Goal: Information Seeking & Learning: Learn about a topic

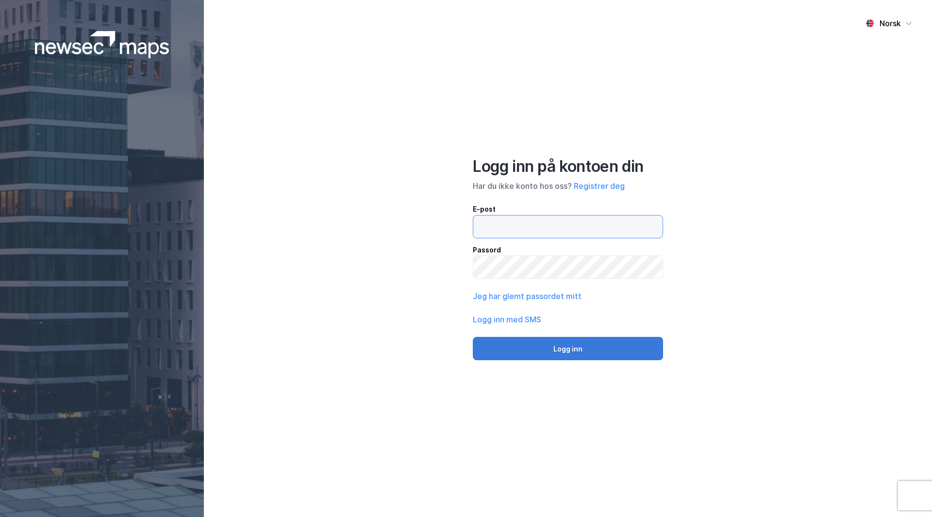
type input "[EMAIL_ADDRESS][DOMAIN_NAME]"
click at [595, 353] on button "Logg inn" at bounding box center [568, 348] width 190 height 23
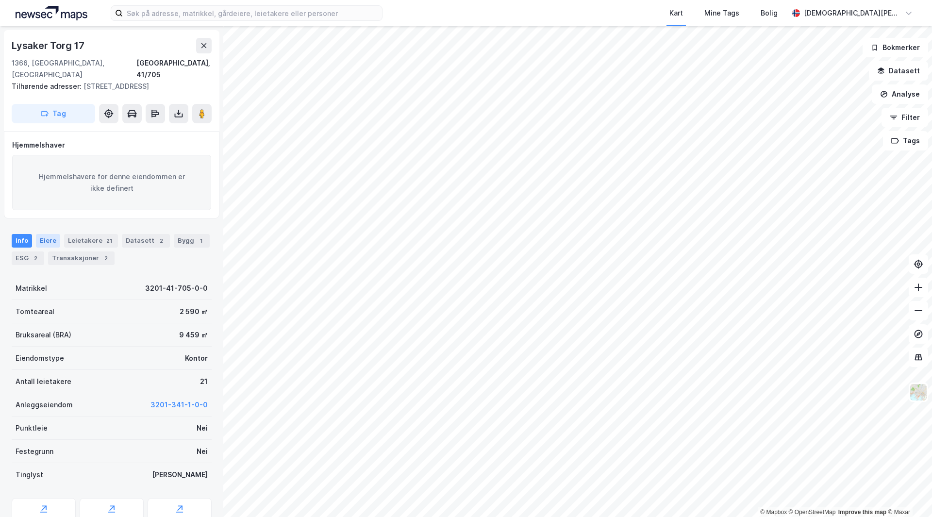
click at [53, 241] on div "Eiere" at bounding box center [48, 241] width 24 height 14
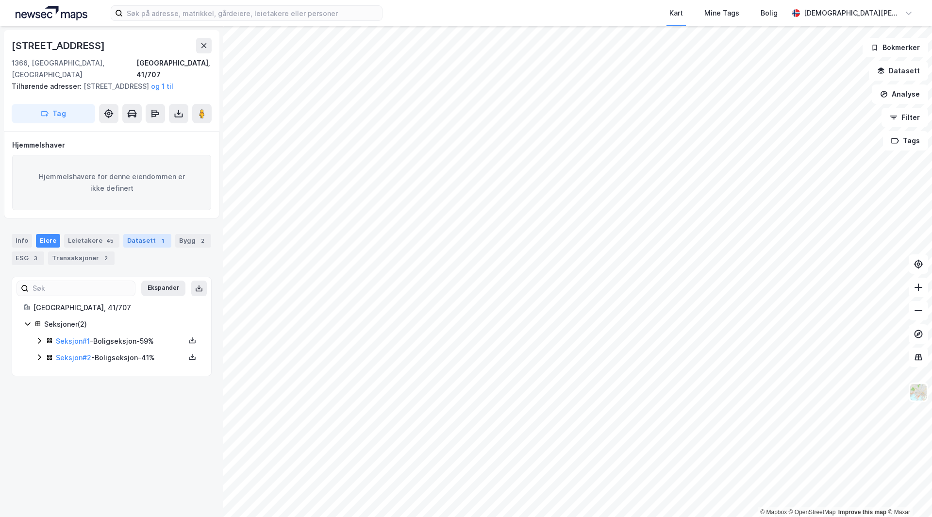
click at [148, 242] on div "Datasett 1" at bounding box center [147, 241] width 48 height 14
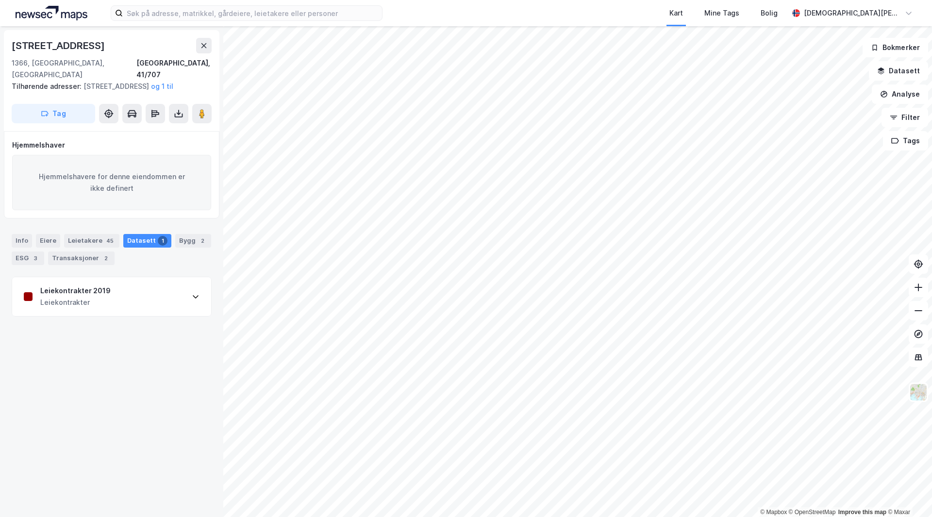
click at [99, 298] on div "Leiekontrakter" at bounding box center [75, 303] width 70 height 12
click at [183, 249] on div "Info [PERSON_NAME] 45 Datasett 1 Bygg 2 ESG 3 Transaksjoner 2" at bounding box center [112, 249] width 200 height 31
click at [182, 238] on div "Bygg 2" at bounding box center [193, 241] width 36 height 14
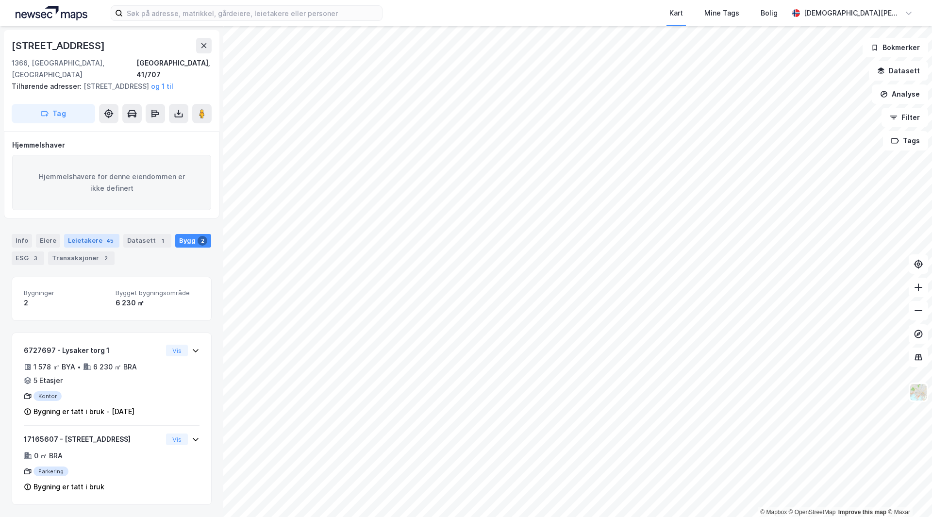
click at [95, 234] on div "Leietakere 45" at bounding box center [91, 241] width 55 height 14
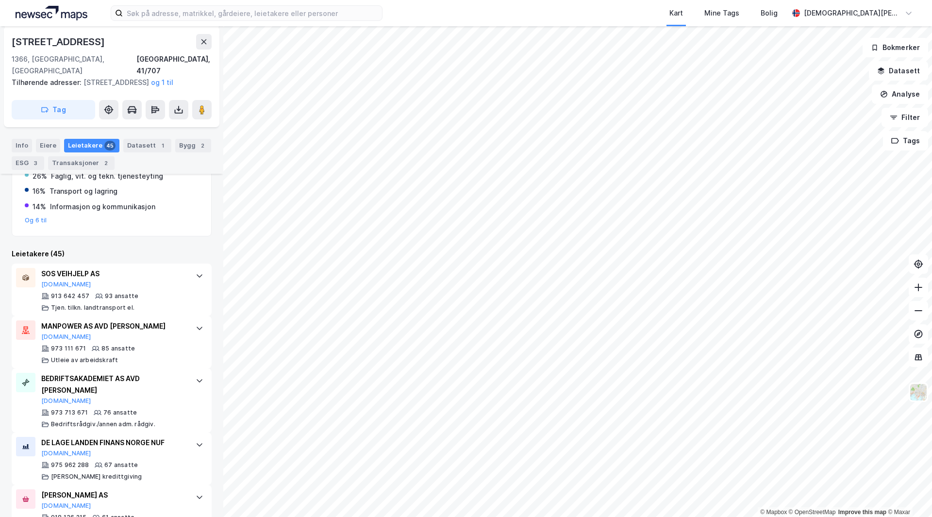
scroll to position [97, 0]
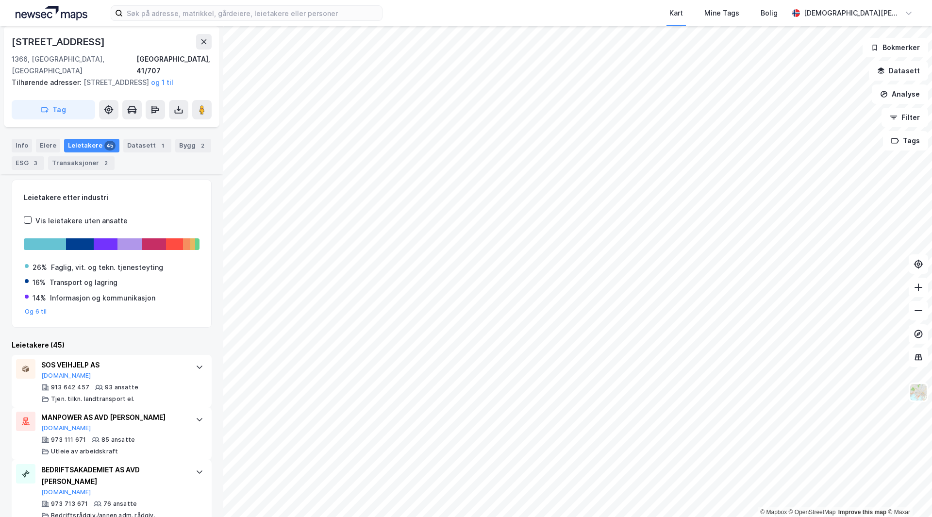
click at [28, 155] on div "Info [PERSON_NAME] 45 Datasett 1 Bygg 2 ESG 3 Transaksjoner 2" at bounding box center [112, 154] width 200 height 31
click at [28, 160] on div "ESG 3" at bounding box center [28, 163] width 33 height 14
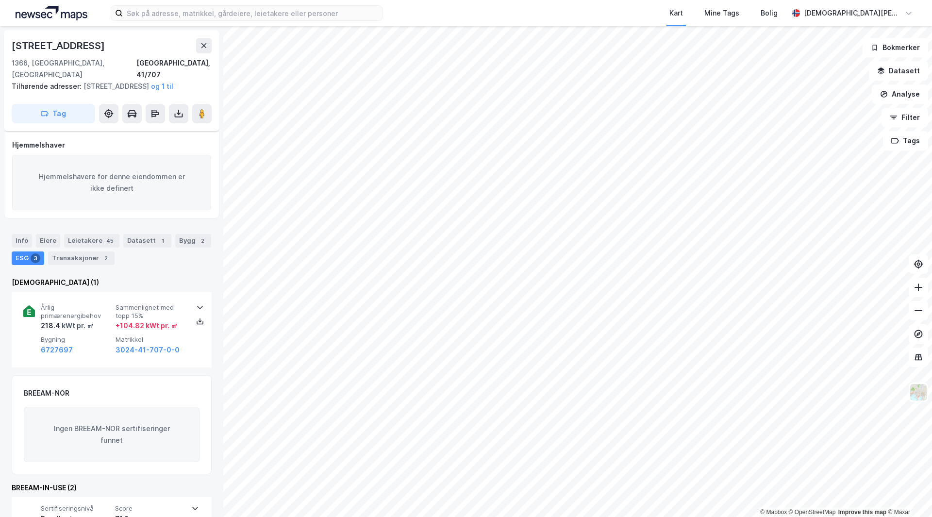
scroll to position [74, 0]
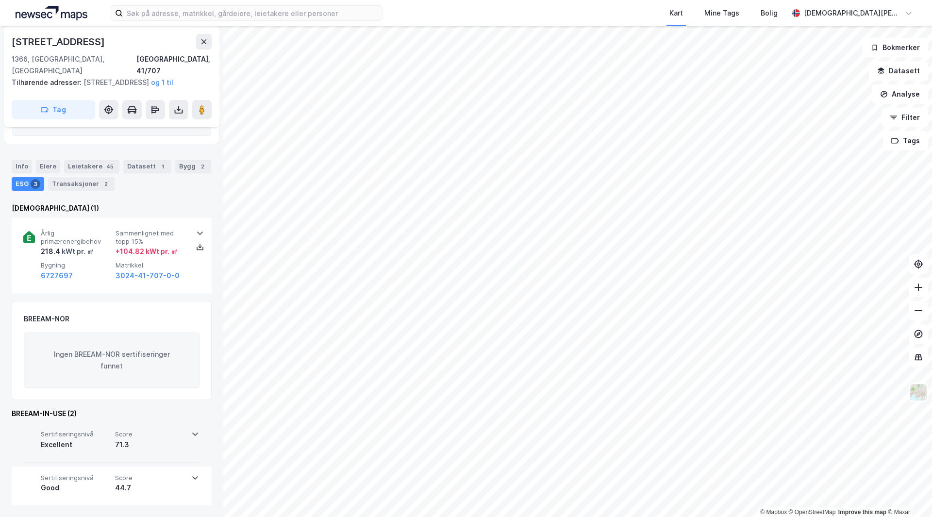
click at [74, 450] on div "Excellent" at bounding box center [76, 445] width 70 height 12
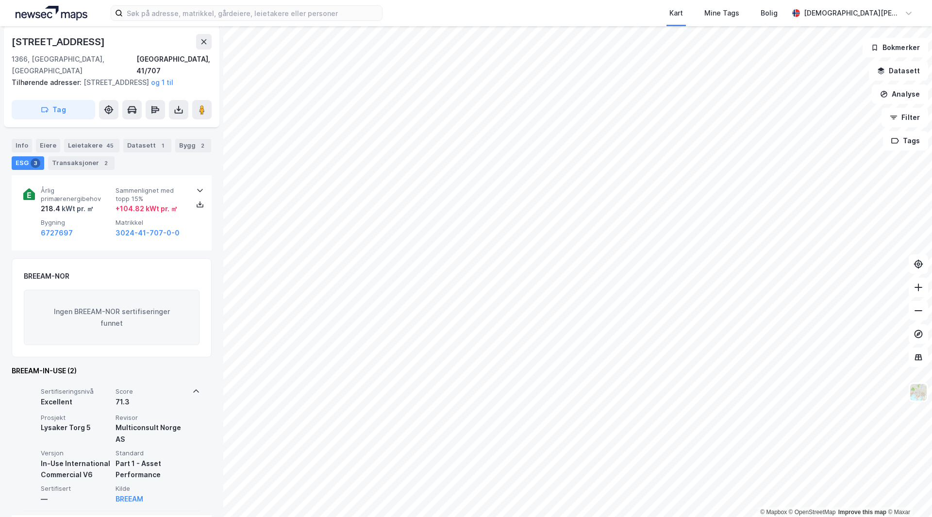
scroll to position [166, 0]
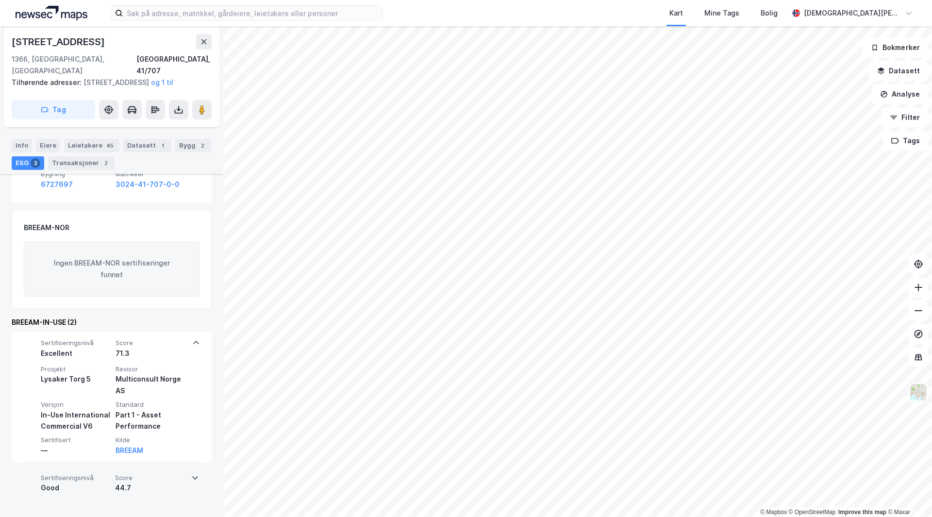
click at [95, 486] on div "Good" at bounding box center [76, 488] width 70 height 12
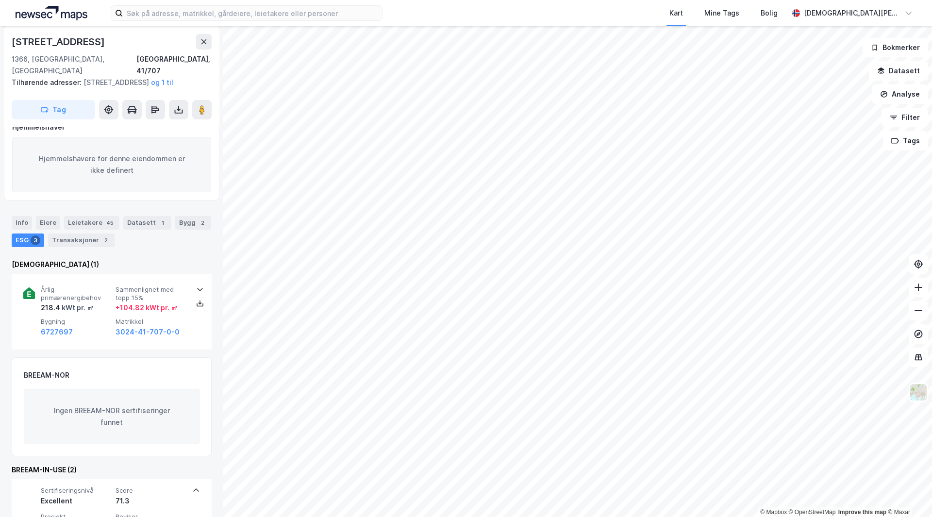
scroll to position [0, 0]
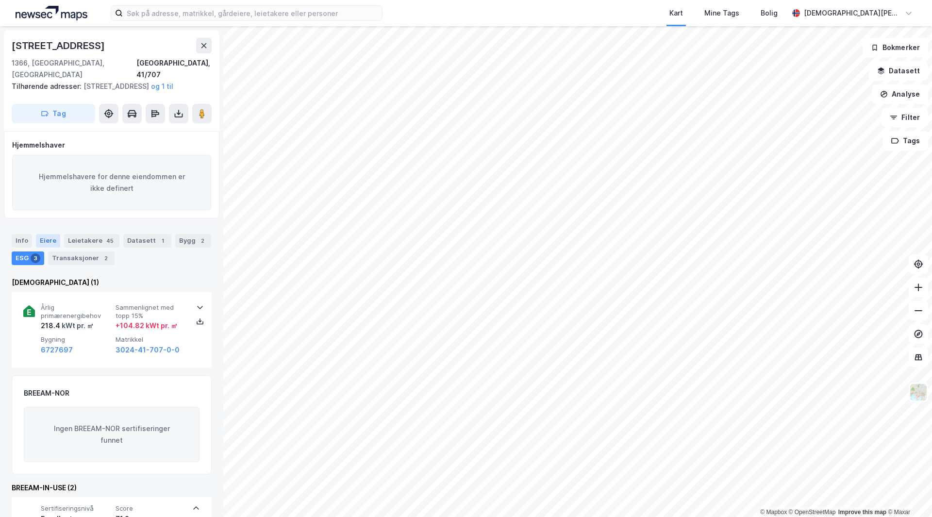
click at [51, 237] on div "Eiere" at bounding box center [48, 241] width 24 height 14
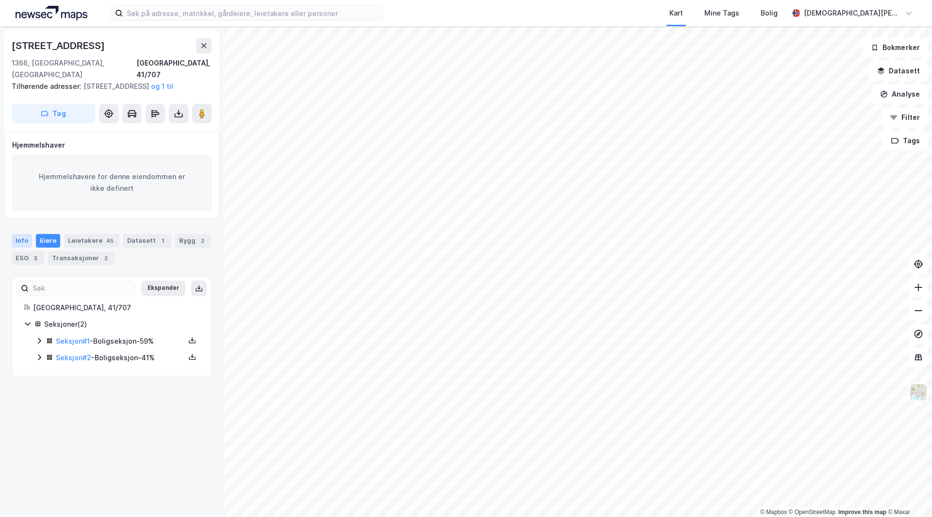
click at [25, 238] on div "Info" at bounding box center [22, 241] width 20 height 14
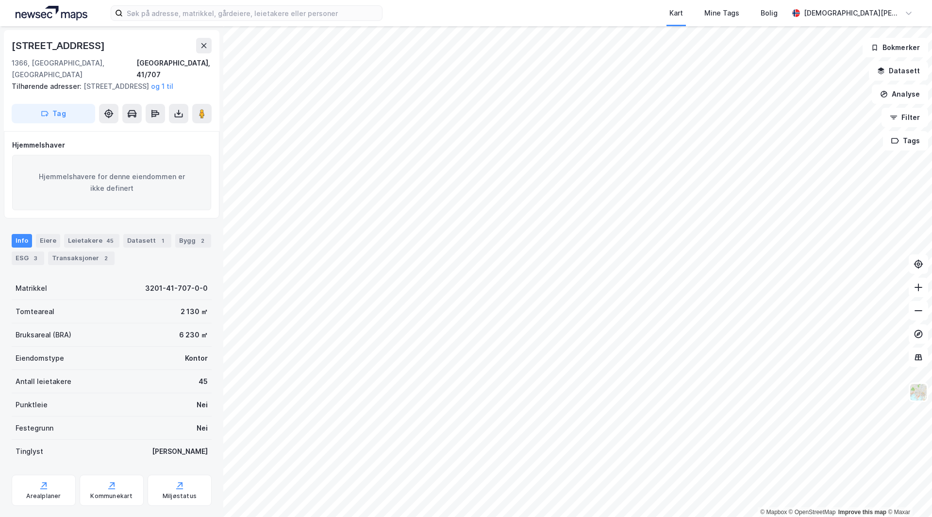
click at [88, 309] on div "Tomteareal 2 130 ㎡" at bounding box center [112, 311] width 200 height 23
click at [123, 318] on div "Tomteareal 2 130 ㎡" at bounding box center [112, 311] width 200 height 23
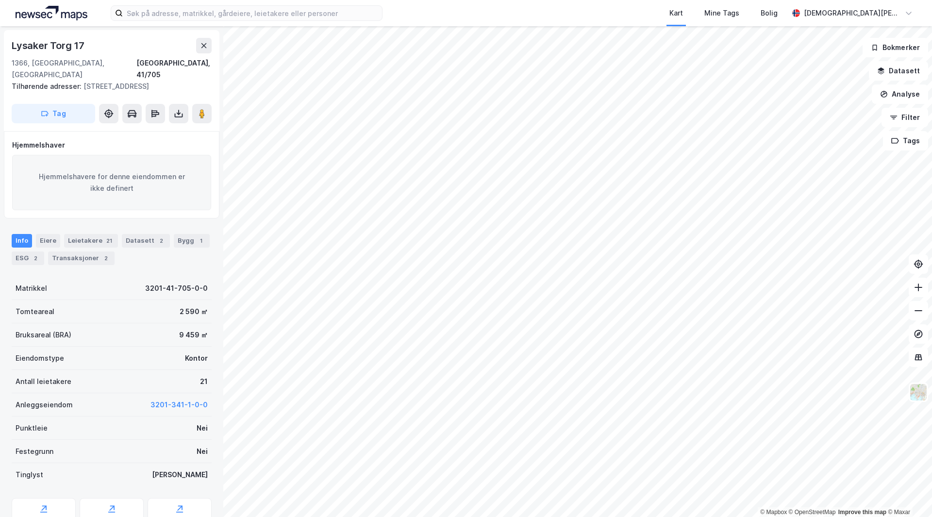
scroll to position [2, 0]
click at [196, 241] on div "1" at bounding box center [201, 239] width 10 height 10
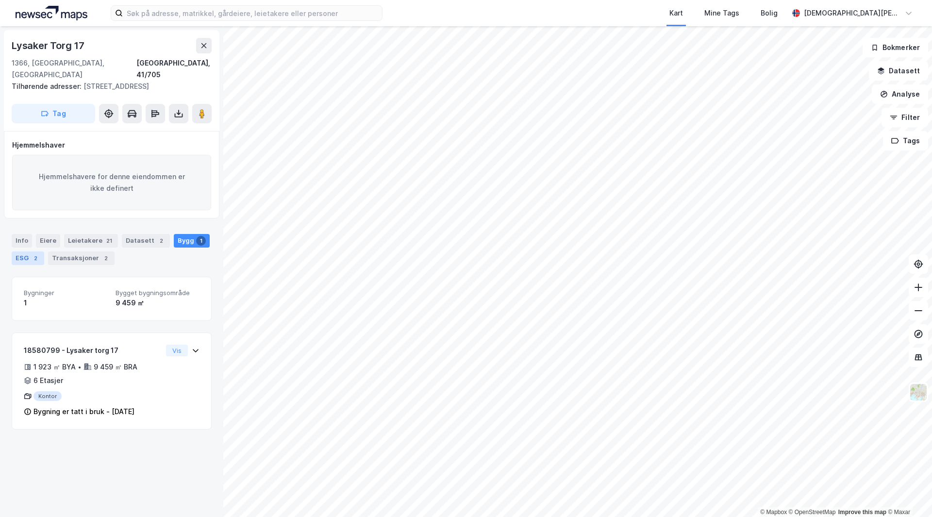
click at [41, 255] on div "ESG 2" at bounding box center [28, 258] width 33 height 14
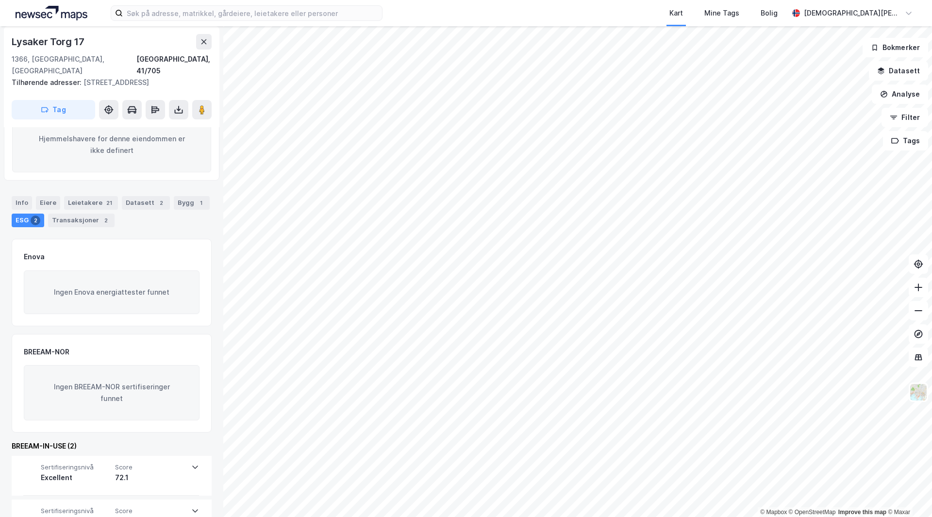
scroll to position [71, 0]
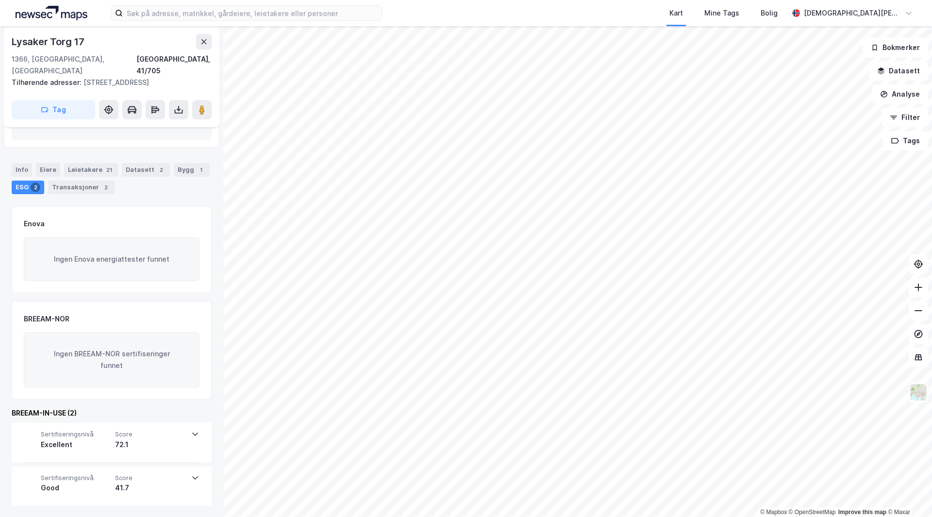
click at [187, 176] on div "Bygg 1" at bounding box center [192, 170] width 36 height 14
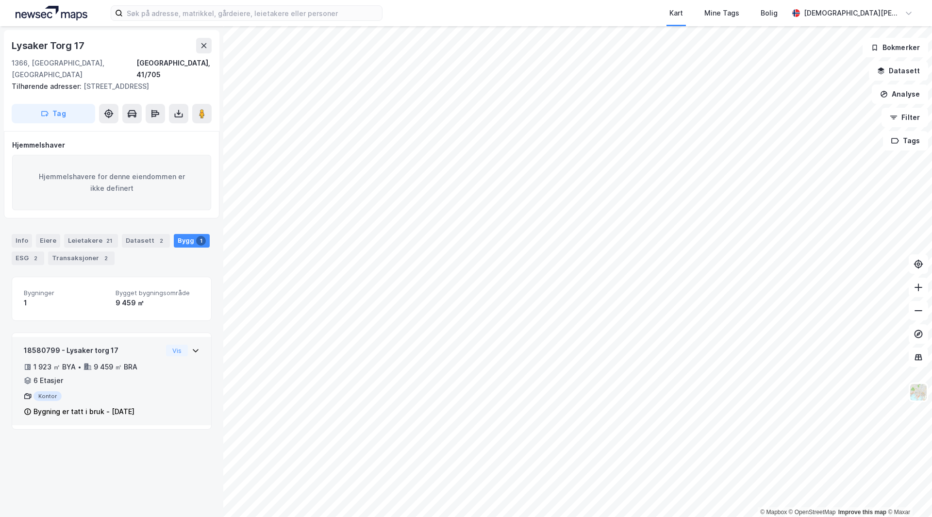
click at [97, 369] on div "9 459 ㎡ BRA" at bounding box center [116, 367] width 44 height 12
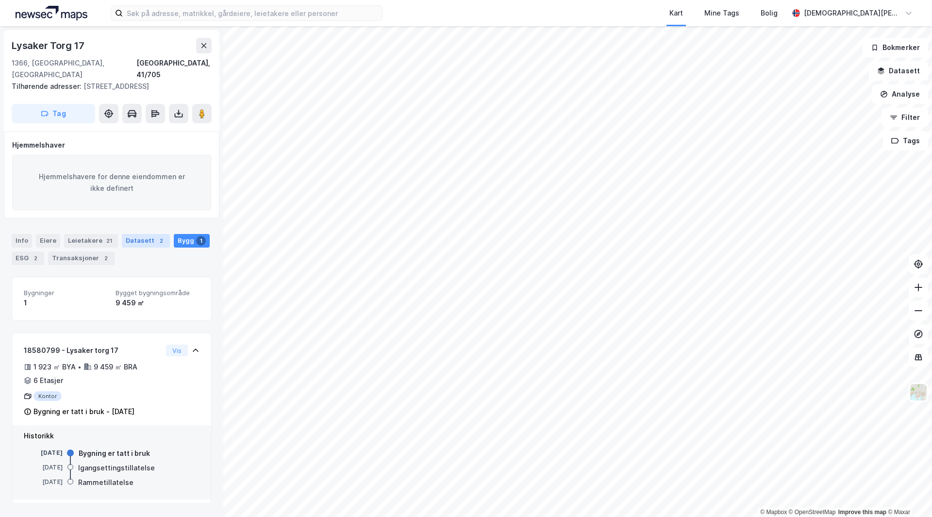
click at [132, 243] on div "Datasett 2" at bounding box center [146, 241] width 48 height 14
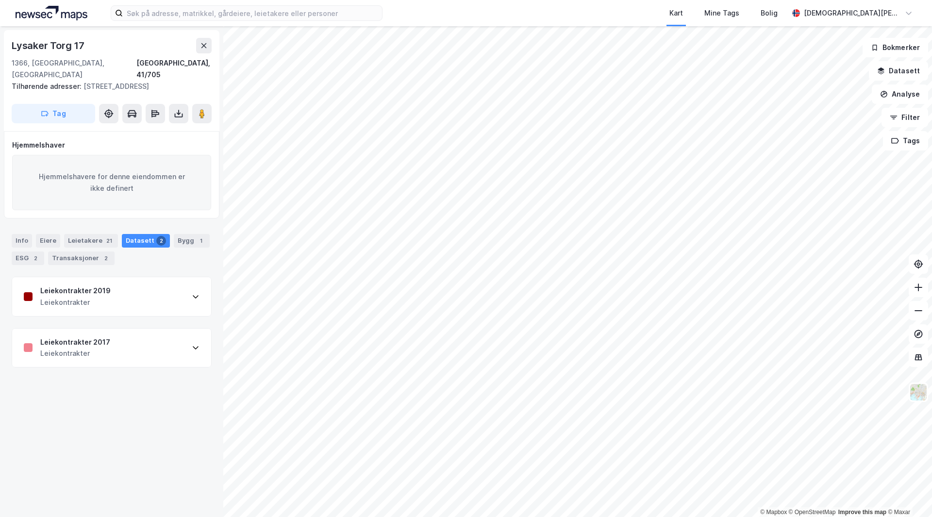
click at [118, 298] on div "Leiekontrakter 2019 Leiekontrakter" at bounding box center [111, 296] width 199 height 39
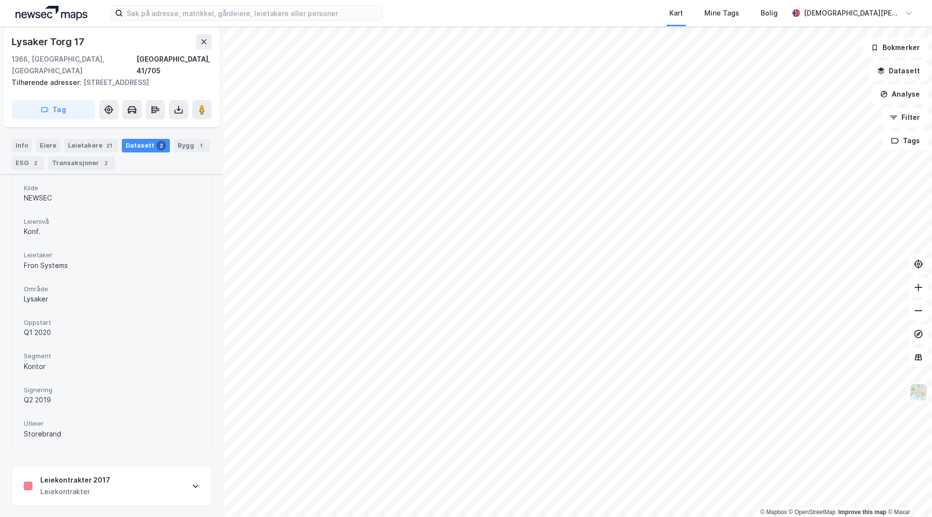
scroll to position [249, 0]
click at [116, 489] on div "Leiekontrakter 2017 Leiekontrakter" at bounding box center [111, 485] width 199 height 39
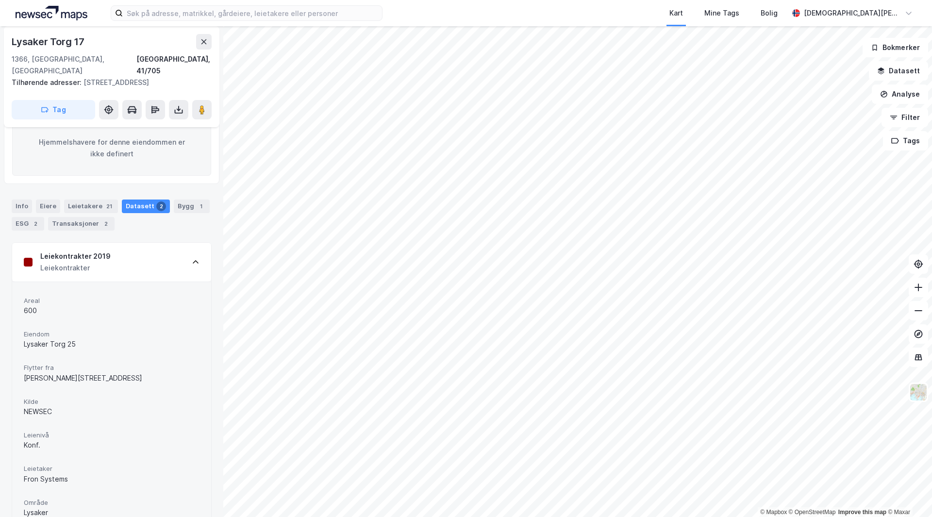
scroll to position [0, 0]
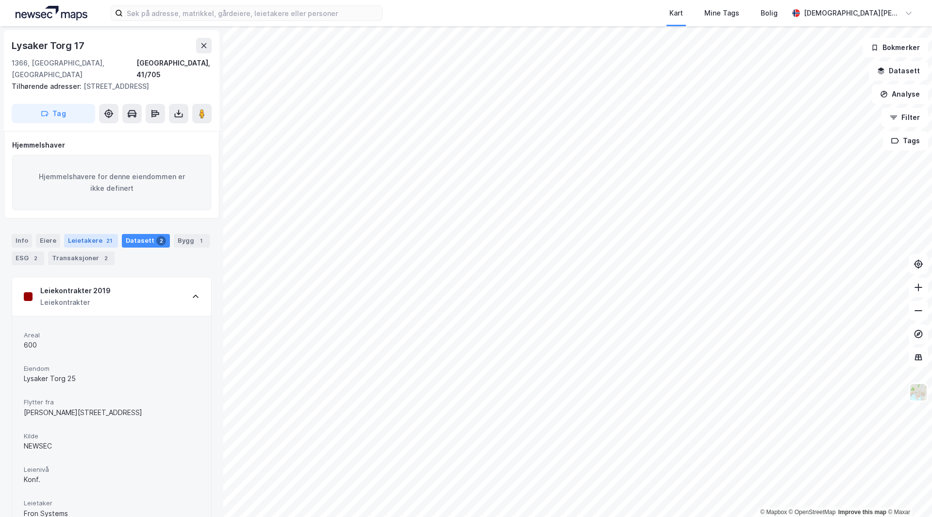
click at [84, 239] on div "Leietakere 21" at bounding box center [91, 241] width 54 height 14
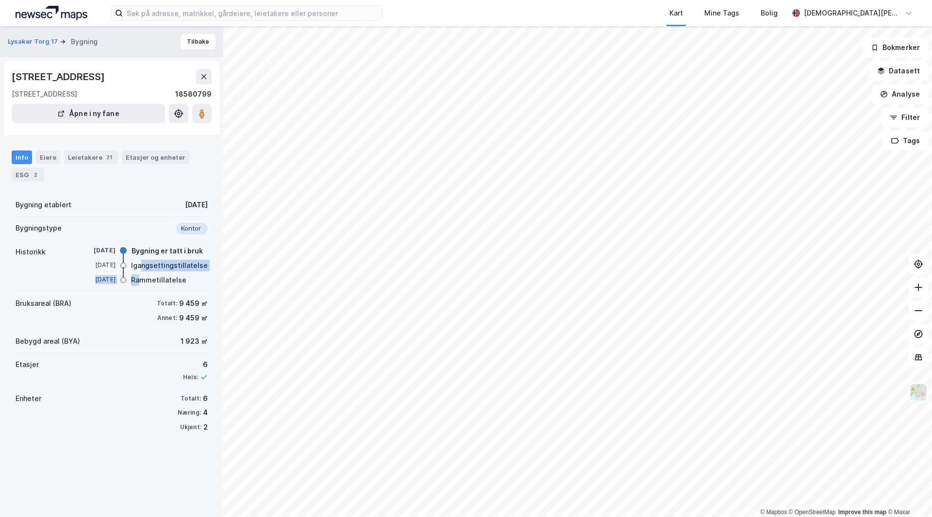
click at [140, 273] on div "[DATE] Bygning er tatt i bruk [DATE] Igangsettingstillatelse [DATE] Rammetillat…" at bounding box center [142, 266] width 131 height 40
click at [148, 286] on div "Historikk [DATE] Bygning er tatt i bruk [DATE] Igangsettingstillatelse [DATE] R…" at bounding box center [112, 265] width 200 height 51
click at [41, 159] on div "Eiere" at bounding box center [48, 158] width 24 height 14
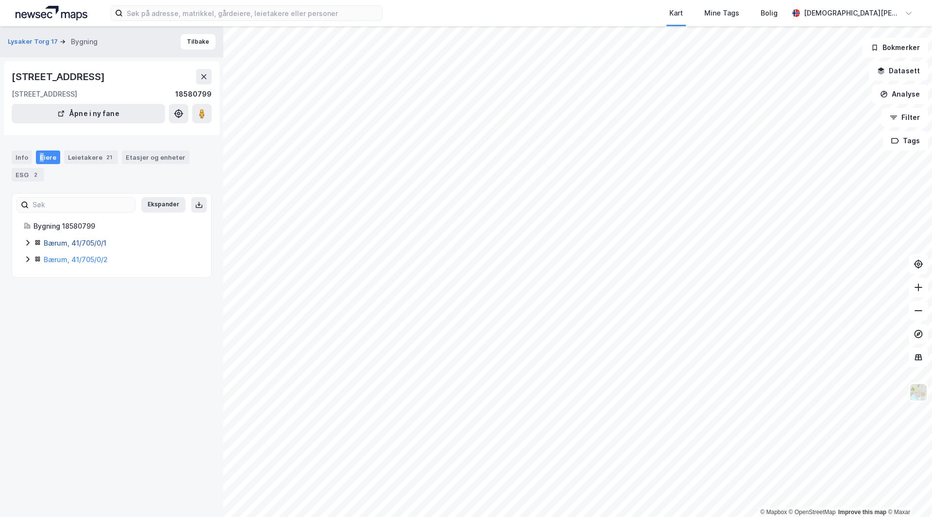
click at [66, 244] on link "Bærum, 41/705/0/1" at bounding box center [75, 243] width 63 height 8
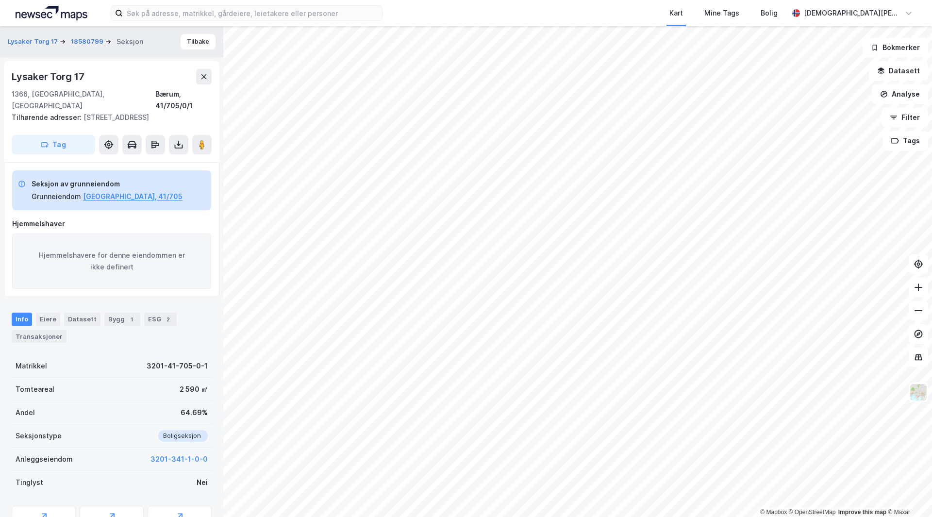
scroll to position [1, 0]
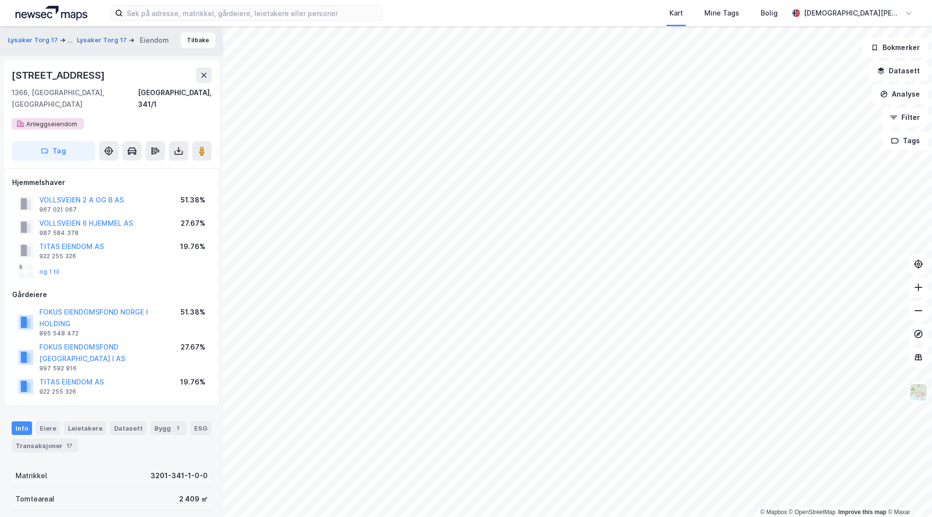
scroll to position [1, 0]
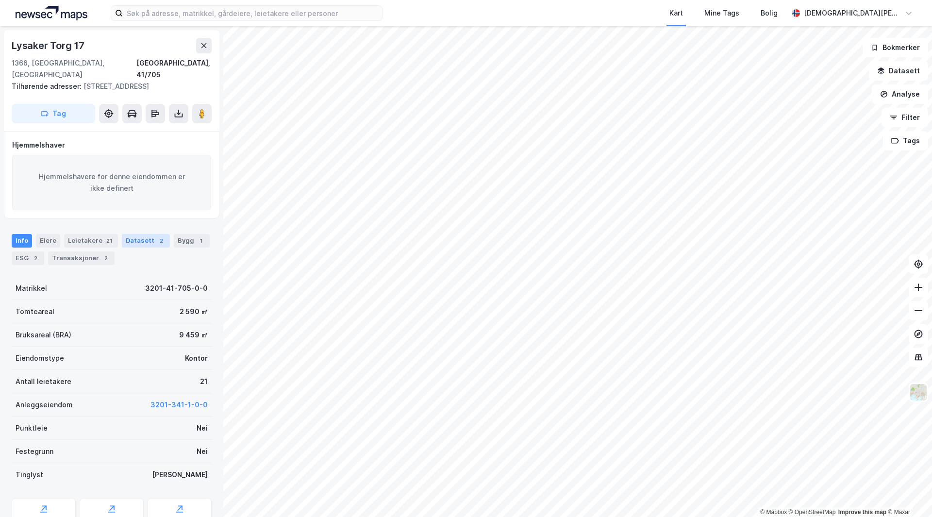
click at [156, 243] on div "2" at bounding box center [161, 241] width 10 height 10
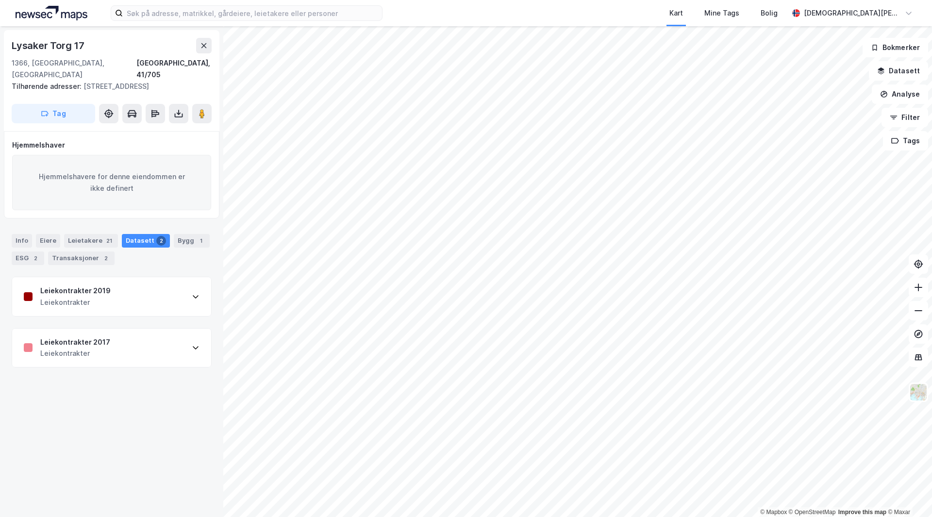
click at [178, 226] on div "Info [PERSON_NAME] 21 Datasett 2 Bygg 1 ESG 2 Transaksjoner 2" at bounding box center [111, 245] width 223 height 47
click at [196, 237] on div "1" at bounding box center [201, 241] width 10 height 10
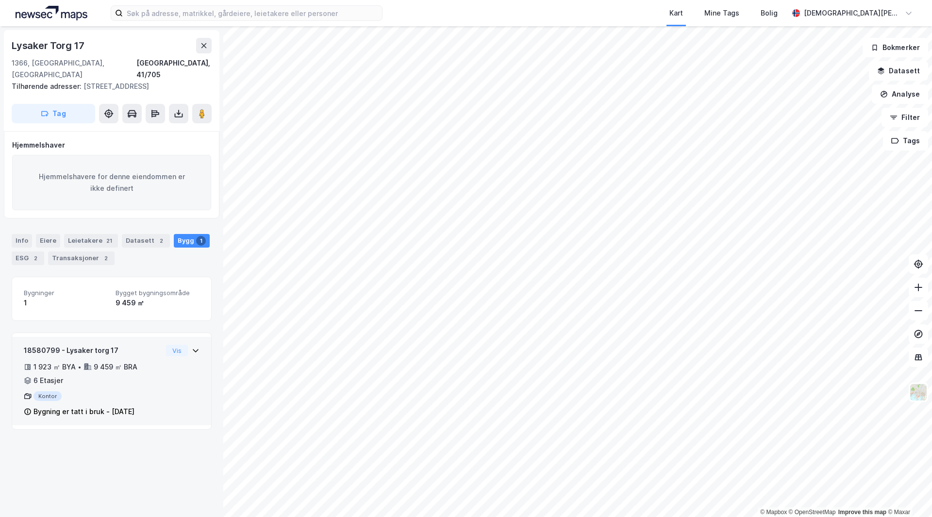
click at [102, 354] on div "18580799 - Lysaker torg 17" at bounding box center [93, 351] width 138 height 12
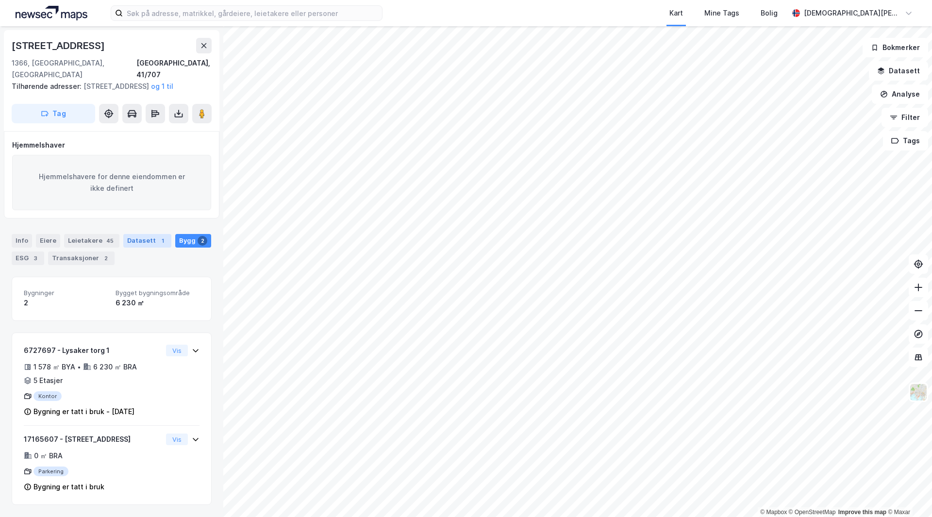
click at [134, 239] on div "Datasett 1" at bounding box center [147, 241] width 48 height 14
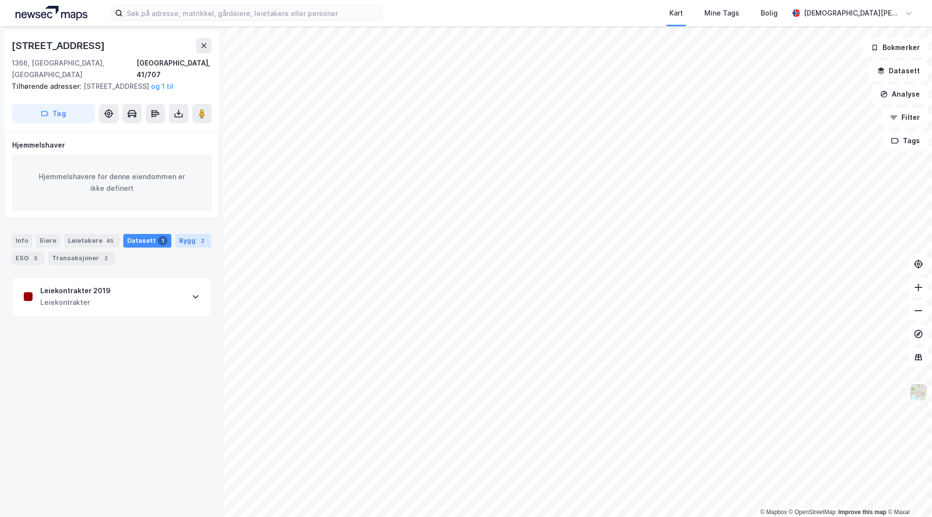
click at [180, 234] on div "Bygg 2" at bounding box center [193, 241] width 36 height 14
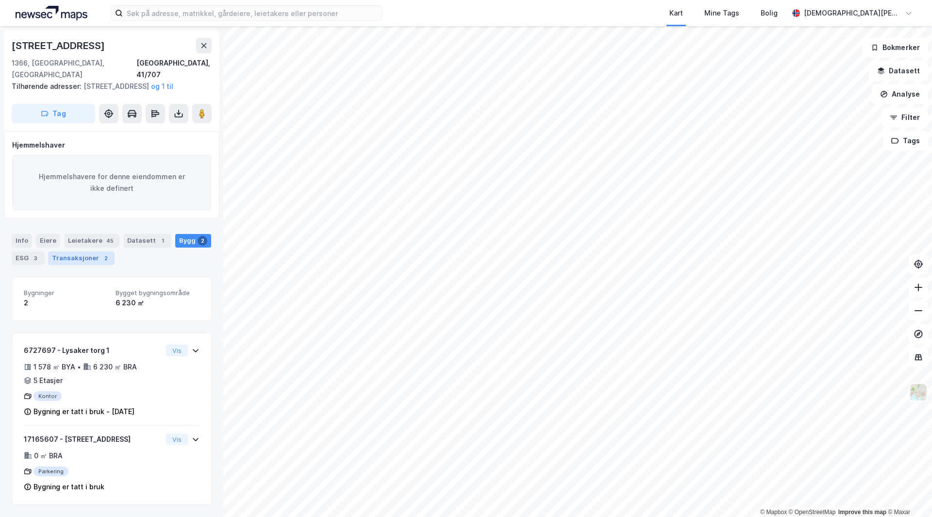
click at [86, 261] on div "Transaksjoner 2" at bounding box center [81, 258] width 67 height 14
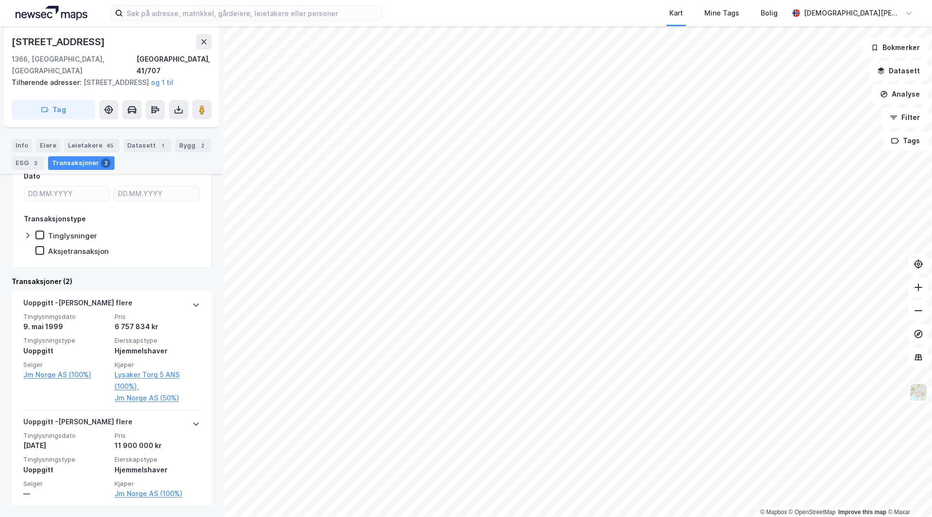
scroll to position [58, 0]
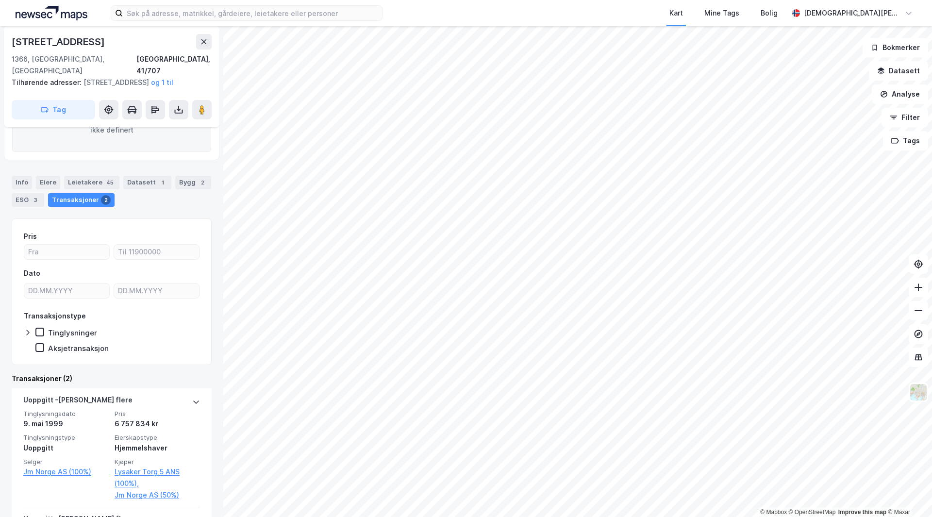
drag, startPoint x: 36, startPoint y: 198, endPoint x: 38, endPoint y: 209, distance: 10.9
click at [36, 198] on div "3" at bounding box center [36, 200] width 10 height 10
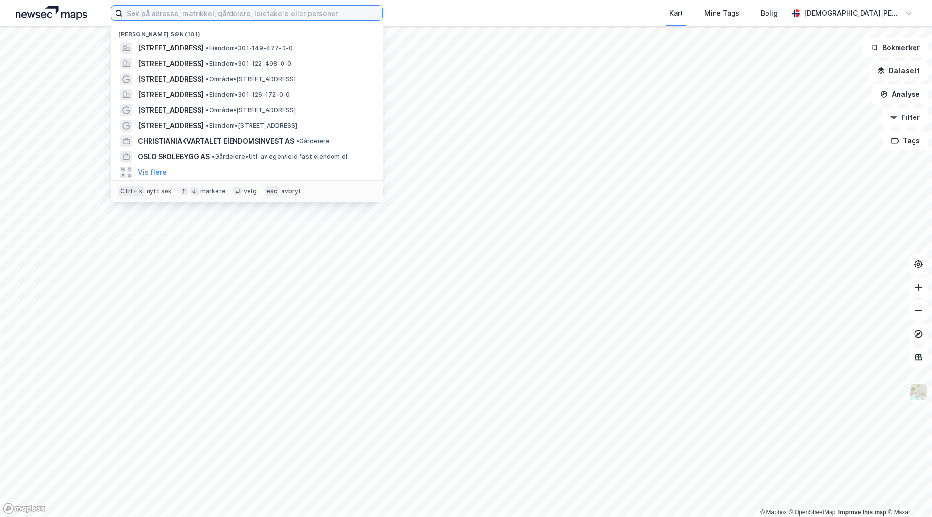
click at [167, 12] on input at bounding box center [252, 13] width 259 height 15
type input "l"
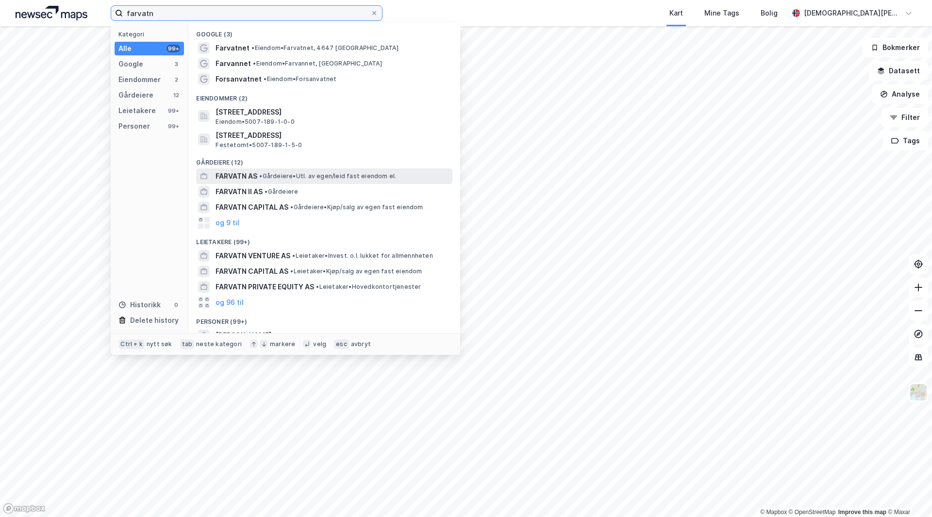
scroll to position [14, 0]
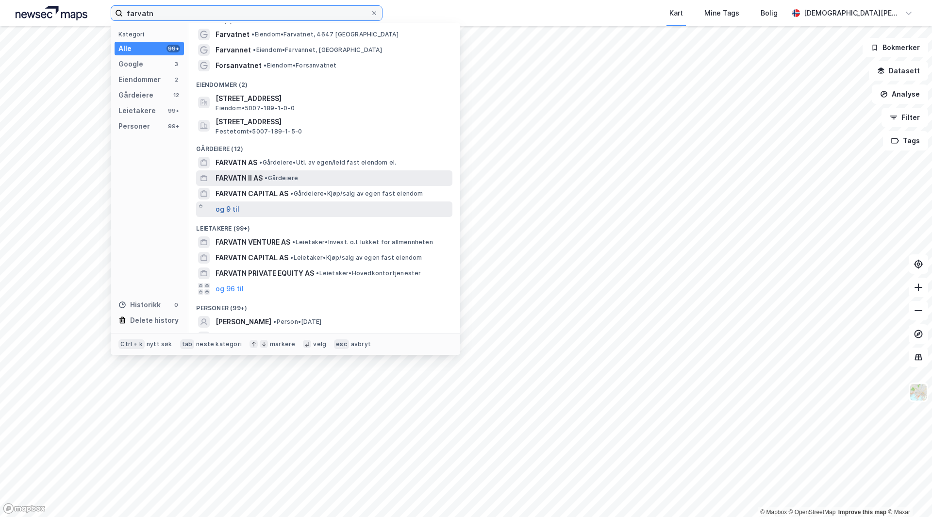
type input "farvatn"
click at [231, 205] on button "og 9 til" at bounding box center [228, 209] width 24 height 12
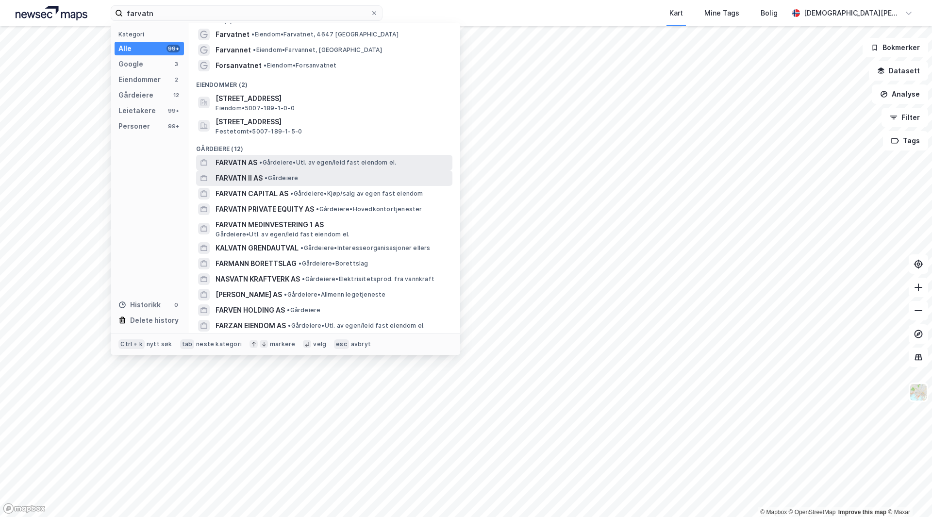
click at [255, 162] on span "FARVATN AS" at bounding box center [237, 163] width 42 height 12
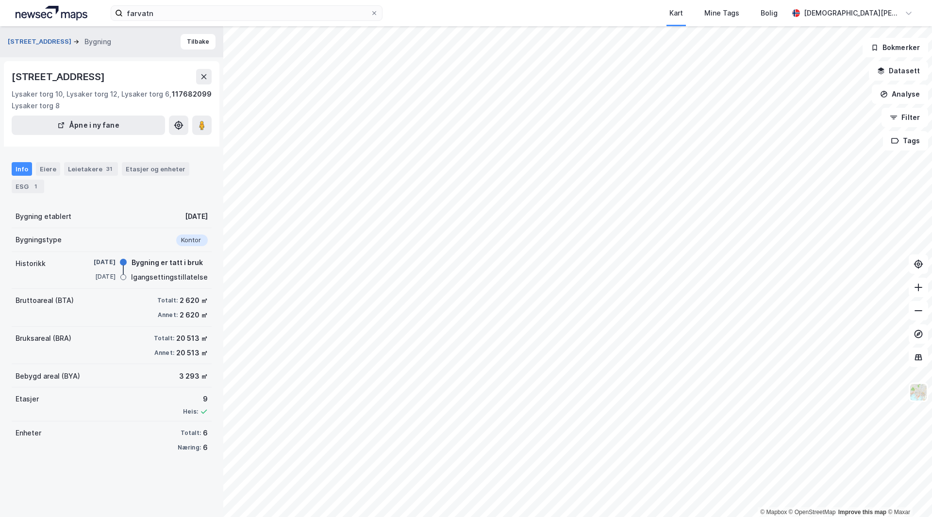
click at [31, 42] on button "Strandveien 7" at bounding box center [41, 42] width 66 height 10
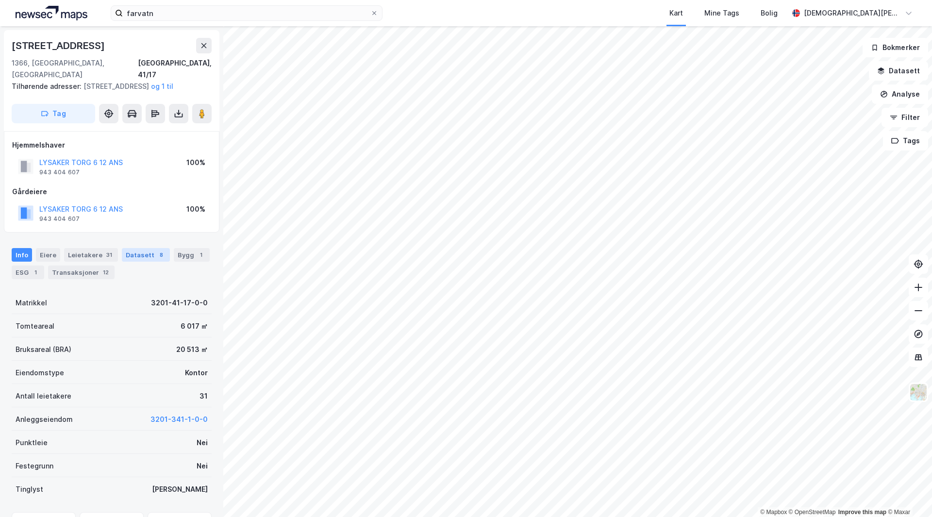
click at [147, 252] on div "Datasett 8" at bounding box center [146, 255] width 48 height 14
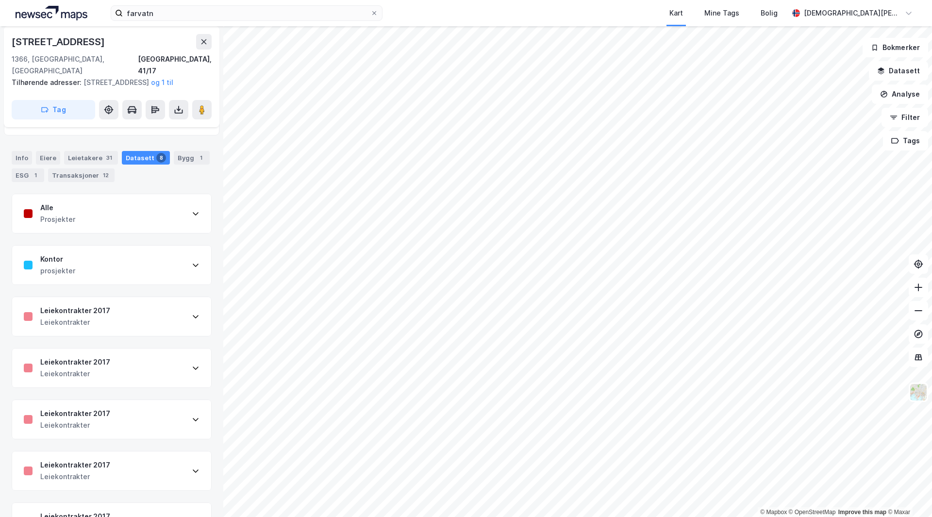
click at [58, 202] on div "Alle" at bounding box center [57, 208] width 35 height 12
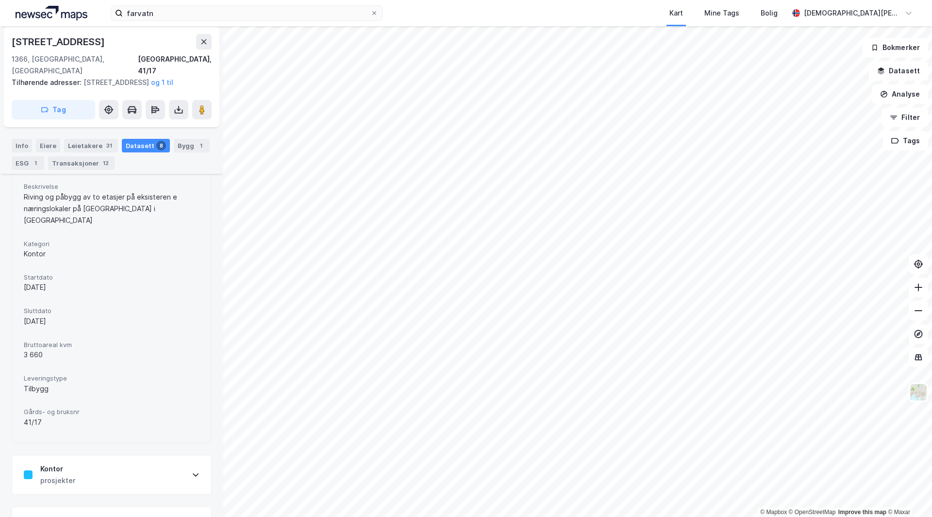
scroll to position [243, 0]
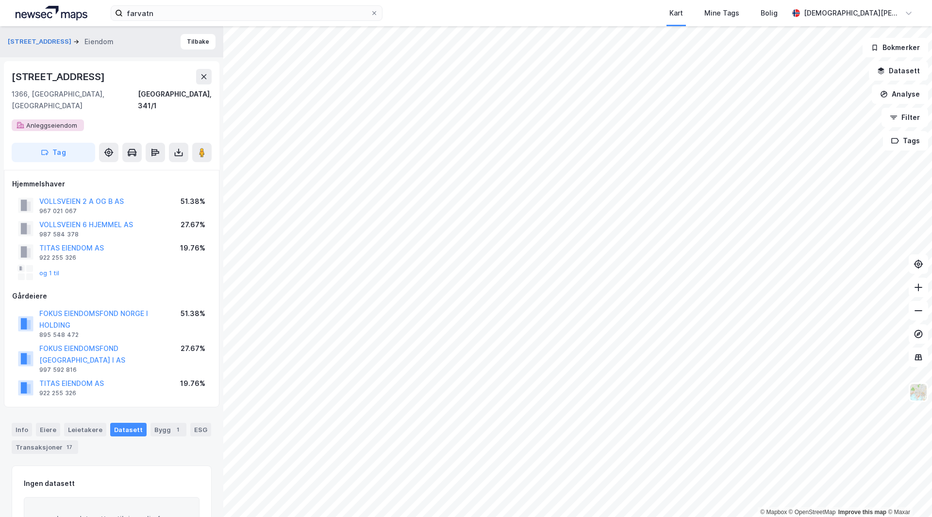
scroll to position [24, 0]
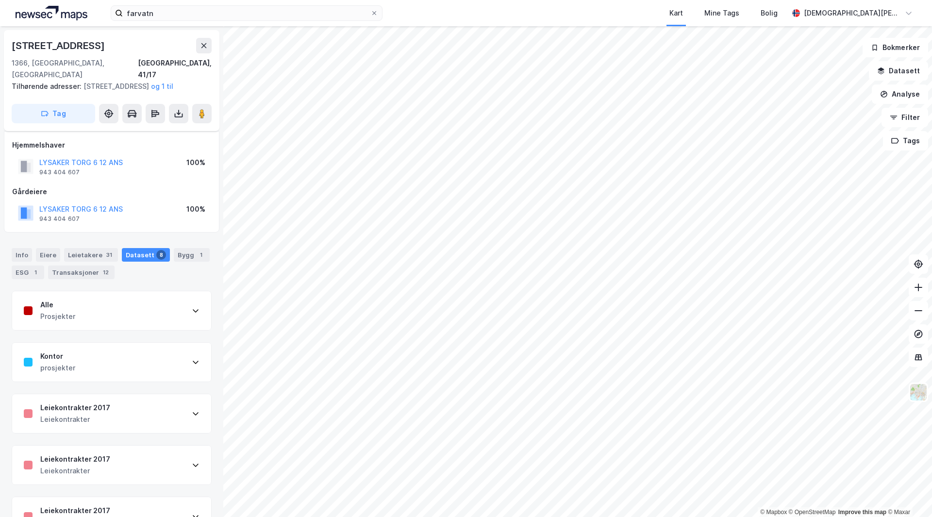
scroll to position [24, 0]
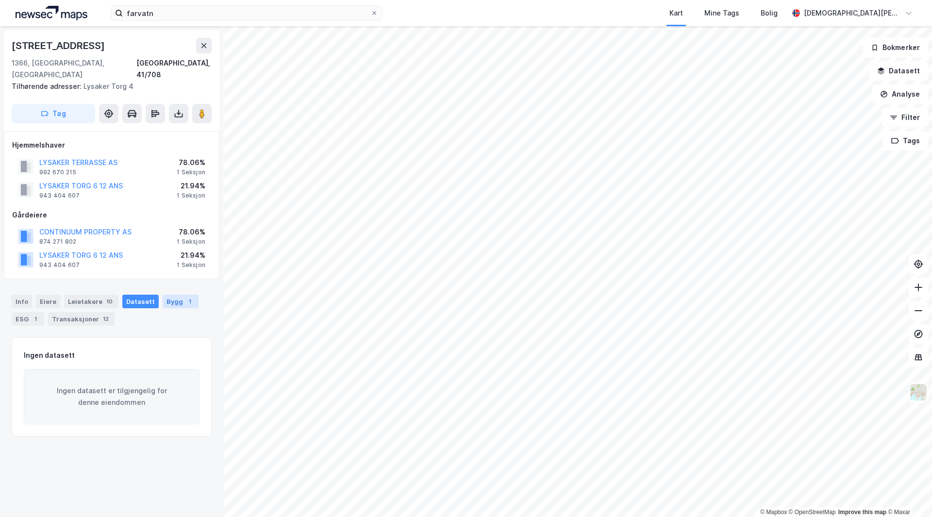
click at [174, 295] on div "Bygg 1" at bounding box center [181, 302] width 36 height 14
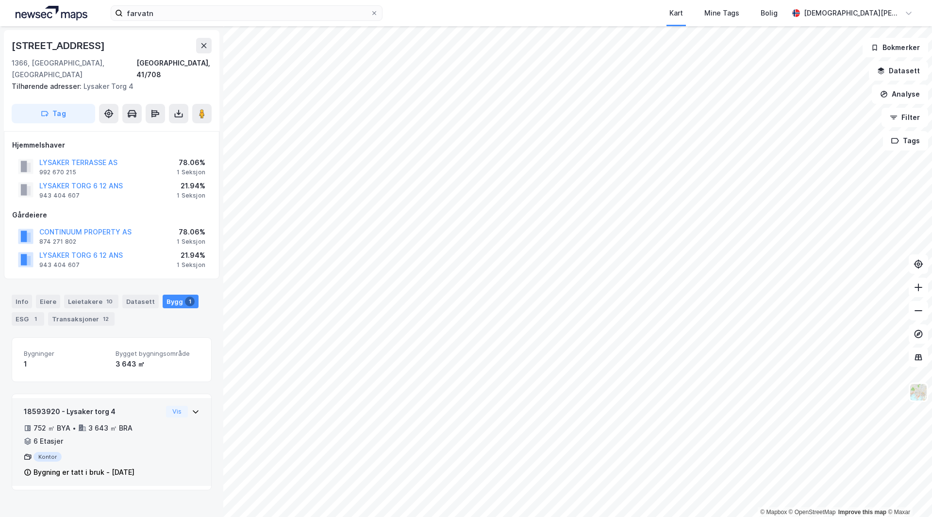
click at [100, 422] on div "3 643 ㎡ BRA" at bounding box center [110, 428] width 44 height 12
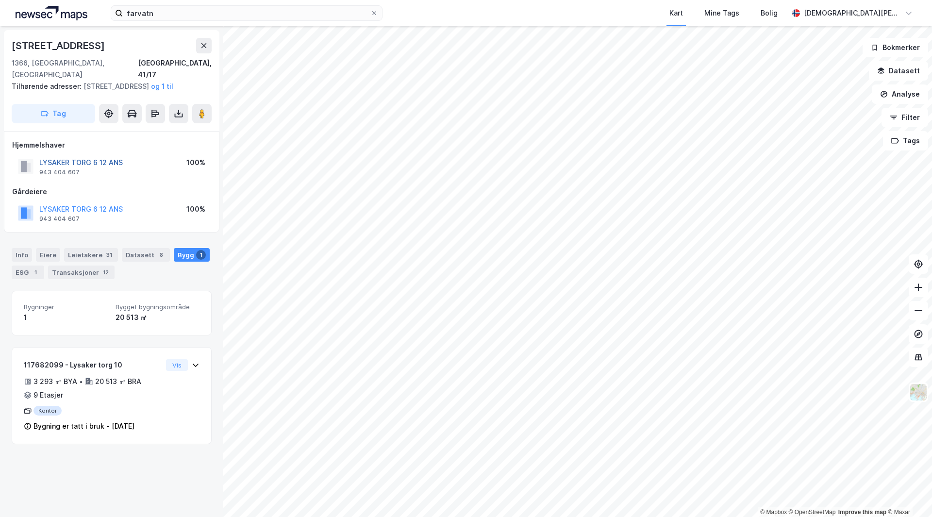
click at [0, 0] on button "LYSAKER TORG 6 12 ANS" at bounding box center [0, 0] width 0 height 0
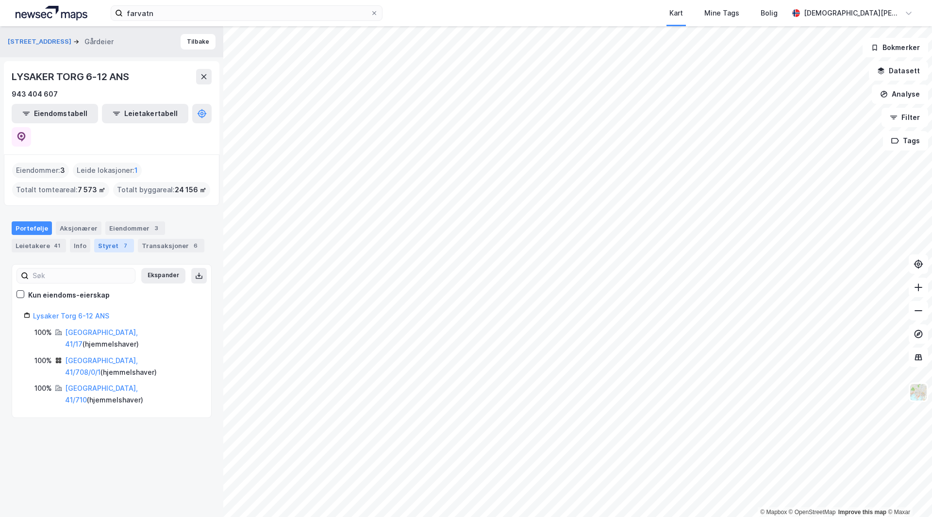
click at [111, 239] on div "Styret 7" at bounding box center [114, 246] width 40 height 14
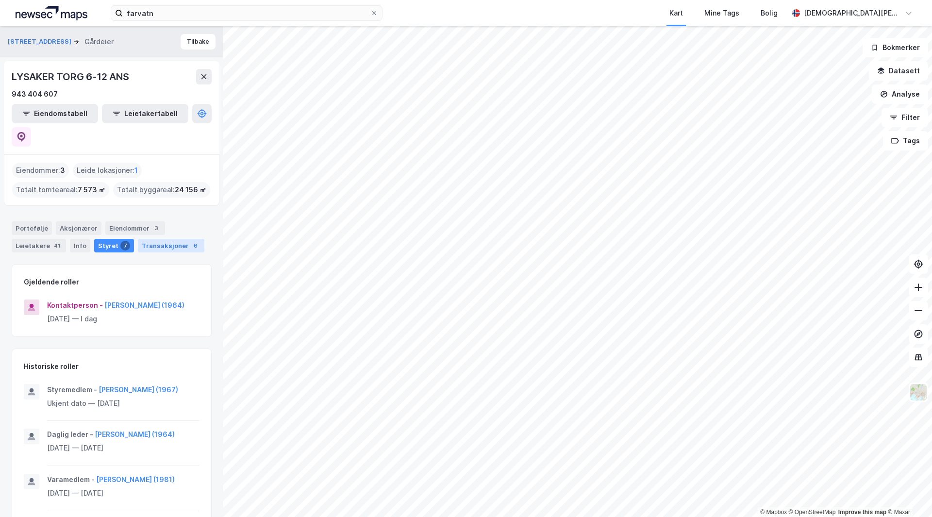
click at [170, 239] on div "Transaksjoner 6" at bounding box center [171, 246] width 67 height 14
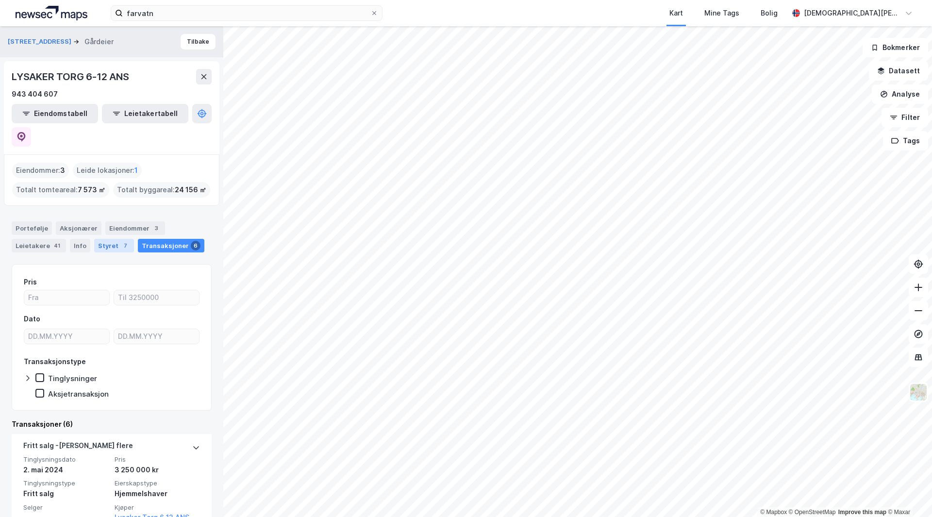
click at [106, 239] on div "Styret 7" at bounding box center [114, 246] width 40 height 14
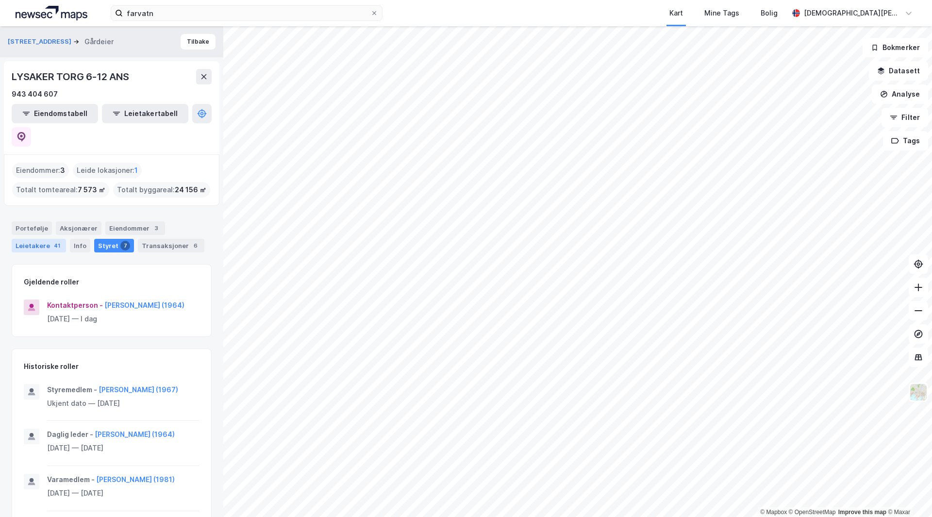
click at [34, 239] on div "Leietakere 41" at bounding box center [39, 246] width 54 height 14
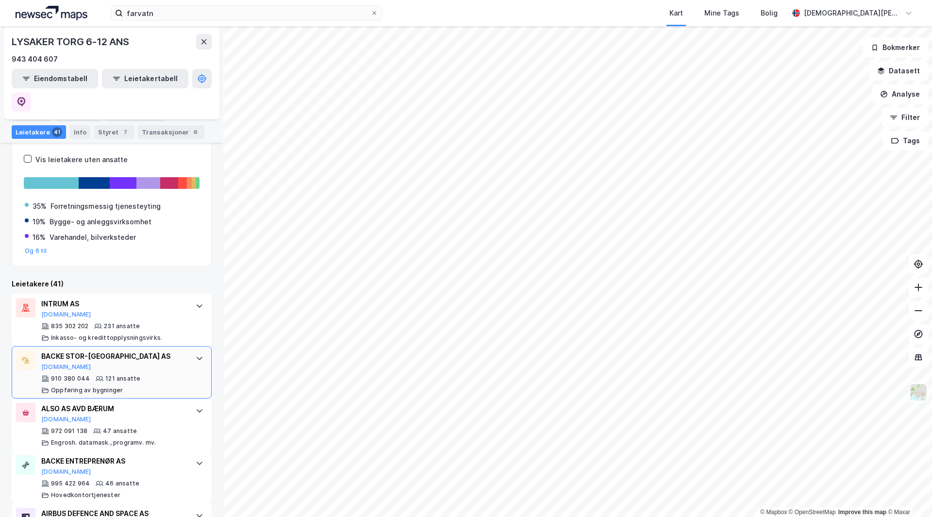
scroll to position [194, 0]
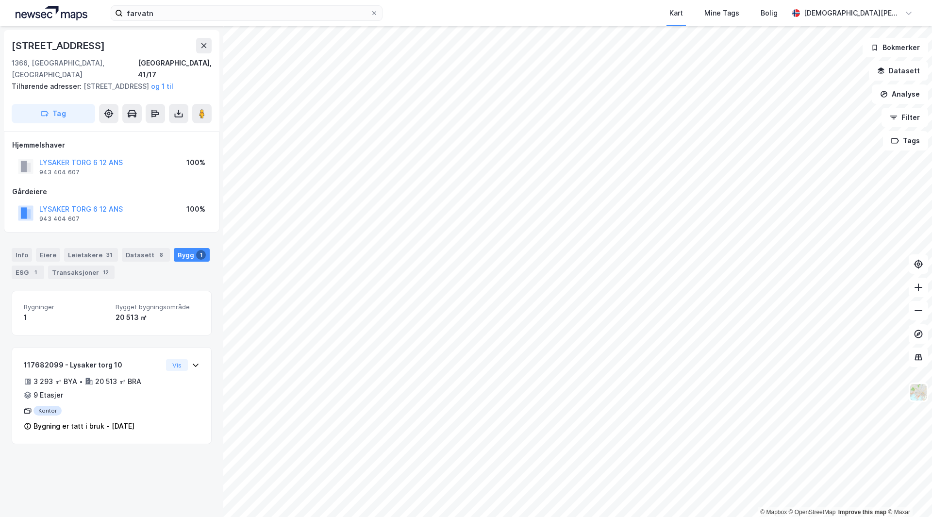
drag, startPoint x: 105, startPoint y: 318, endPoint x: 111, endPoint y: 323, distance: 7.6
click at [110, 321] on div "Bygninger 1 Bygget bygningsområde 20 513 ㎡" at bounding box center [112, 313] width 176 height 20
click at [119, 318] on div "20 513 ㎡" at bounding box center [158, 318] width 84 height 12
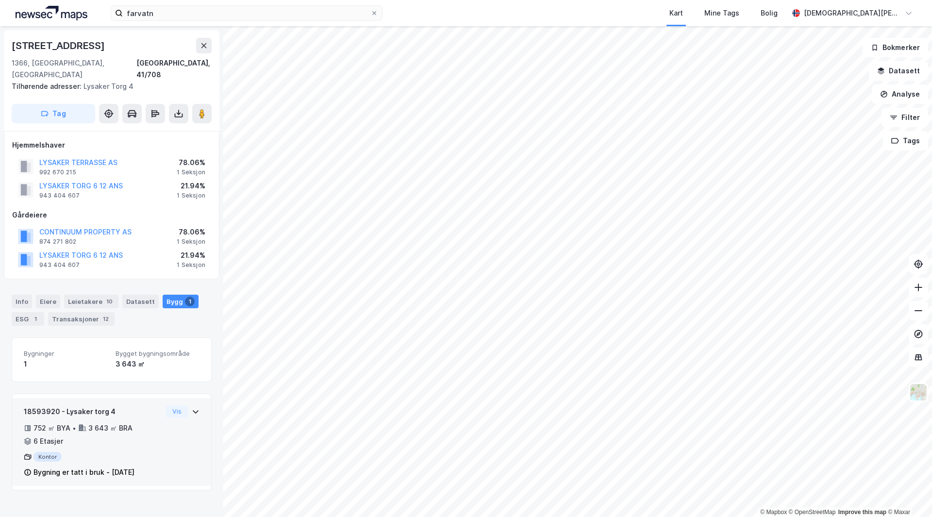
click at [140, 430] on div "752 ㎡ BYA • 3 643 ㎡ BRA • 6 Etasjer" at bounding box center [93, 434] width 138 height 25
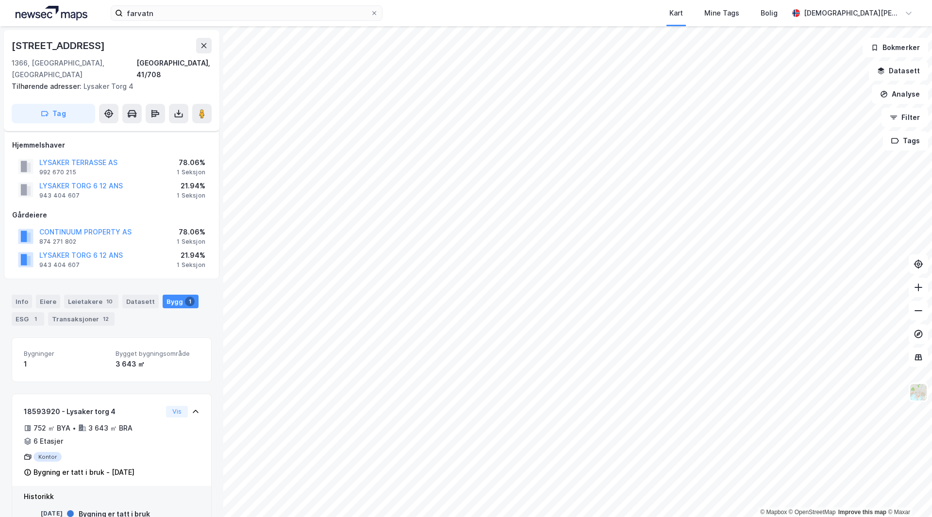
scroll to position [48, 0]
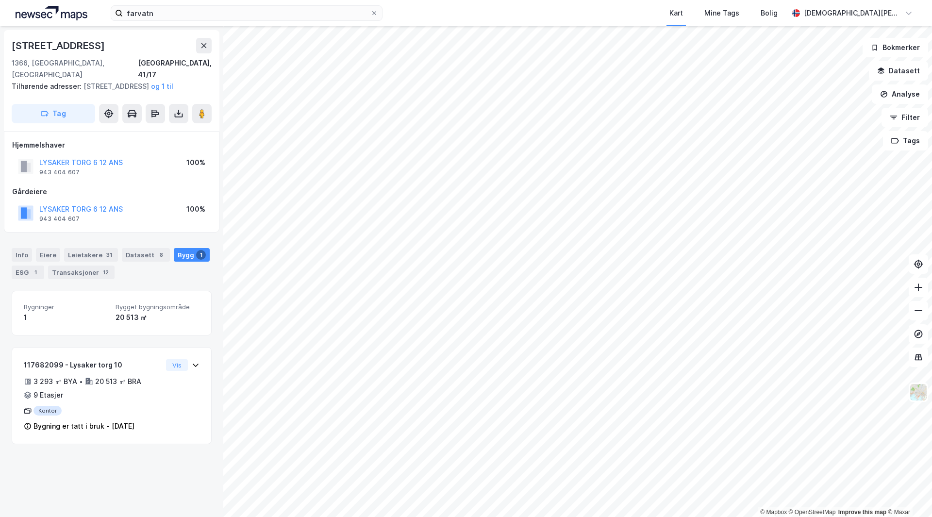
click at [85, 318] on div "1" at bounding box center [66, 318] width 84 height 12
click at [77, 311] on div "Bygninger 1" at bounding box center [66, 313] width 84 height 20
click at [143, 253] on div "Datasett 8" at bounding box center [146, 255] width 48 height 14
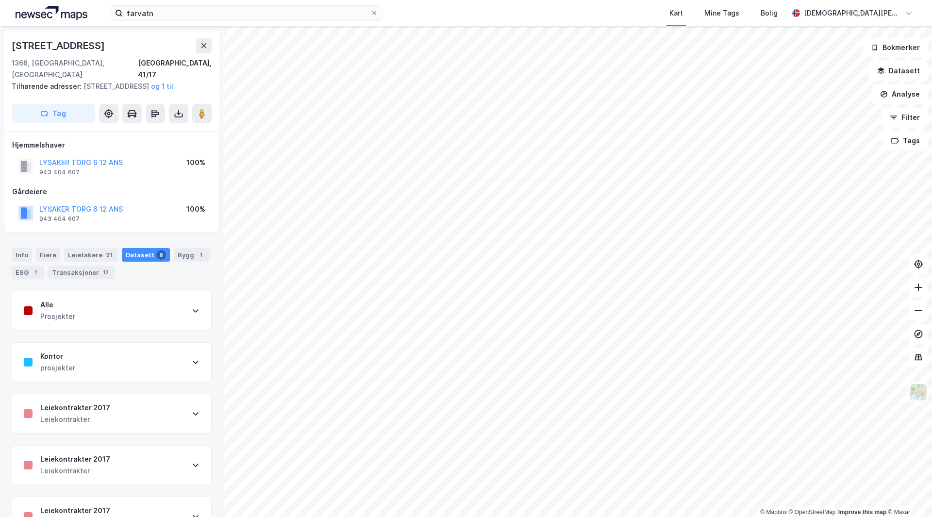
click at [116, 366] on div "Kontor prosjekter" at bounding box center [111, 362] width 199 height 39
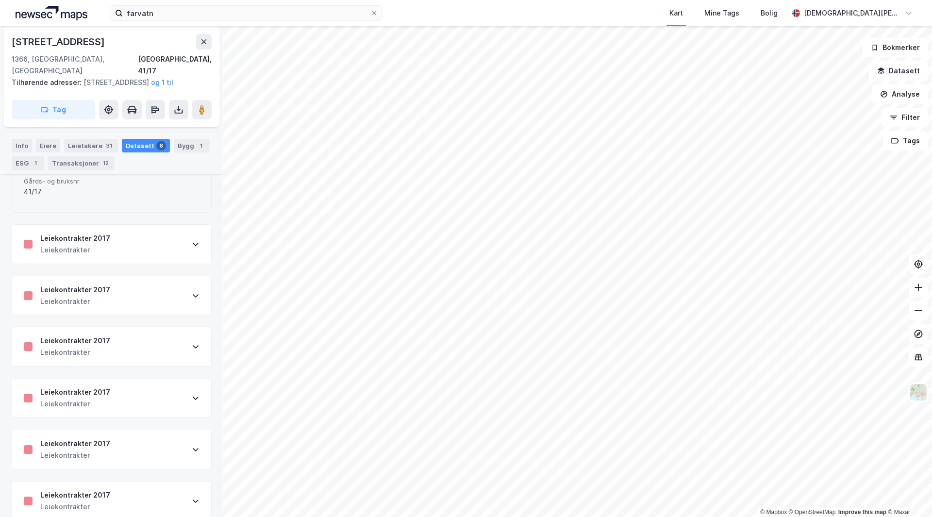
scroll to position [550, 0]
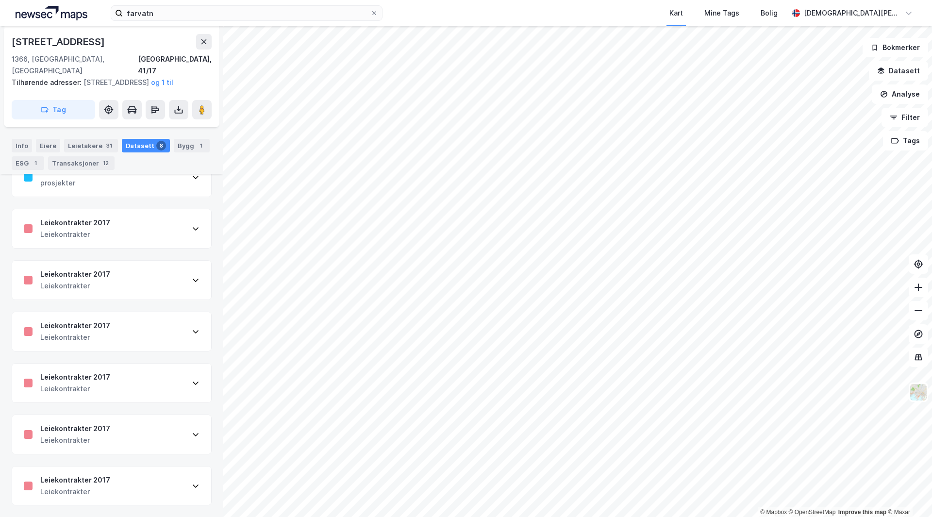
scroll to position [39, 0]
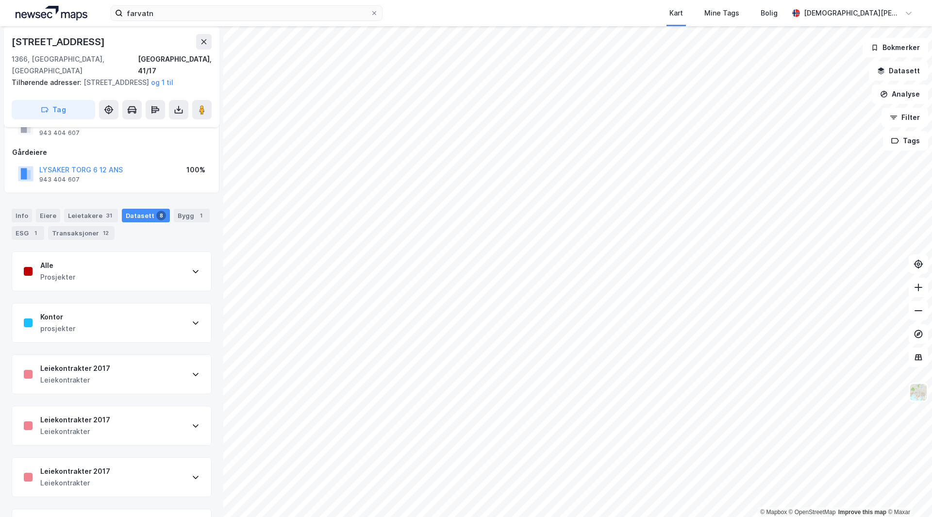
click at [105, 367] on div "Leiekontrakter 2017" at bounding box center [75, 369] width 70 height 12
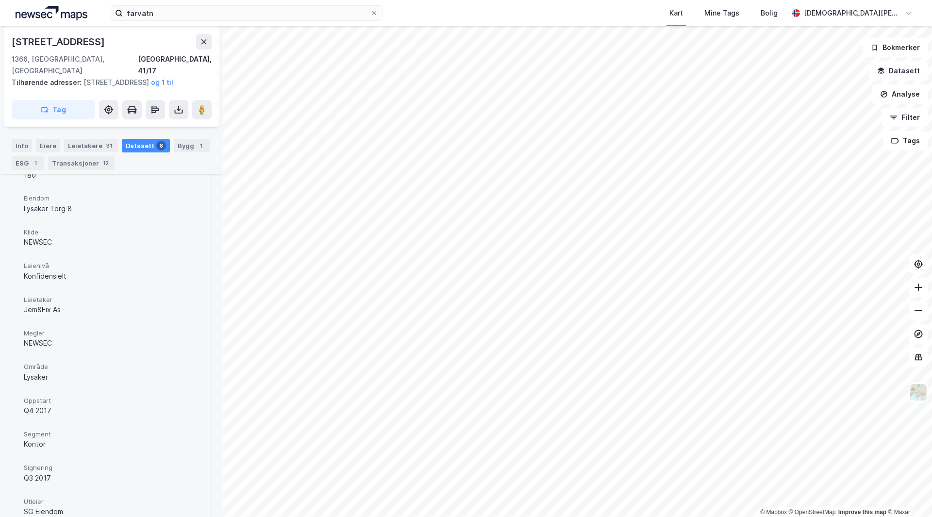
scroll to position [428, 0]
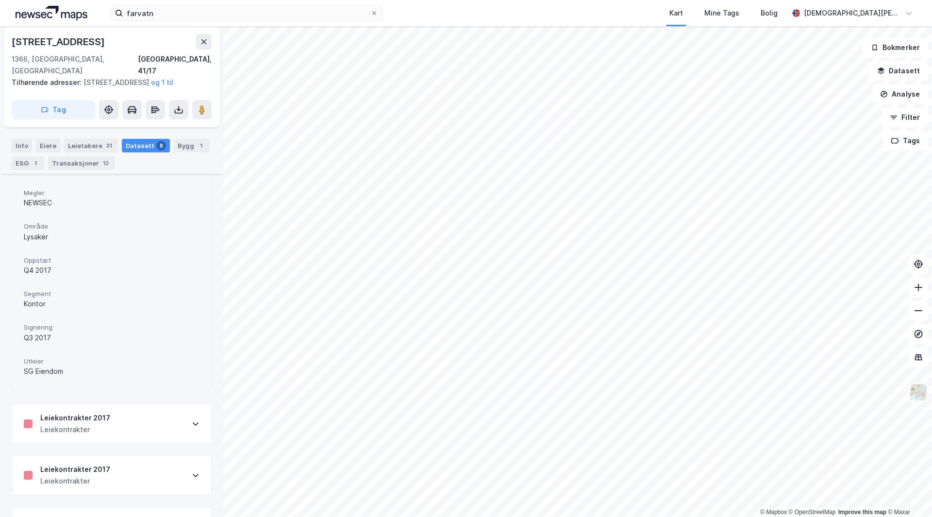
click at [96, 428] on div "Leiekontrakter" at bounding box center [75, 430] width 70 height 12
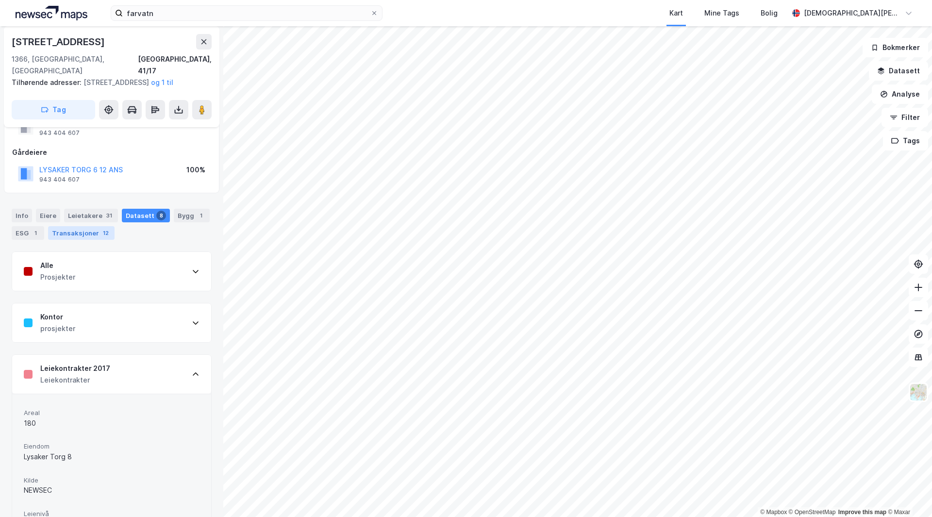
scroll to position [35, 0]
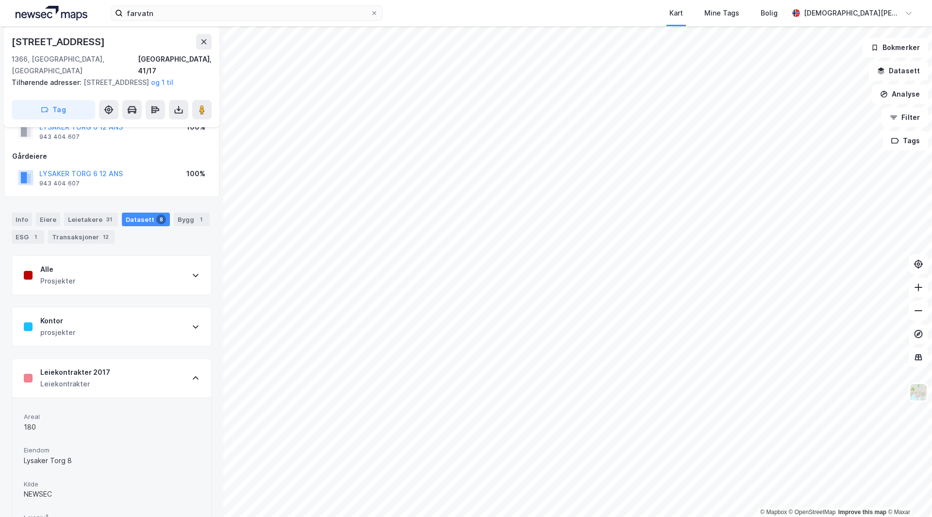
click at [73, 277] on div "Prosjekter" at bounding box center [57, 281] width 35 height 12
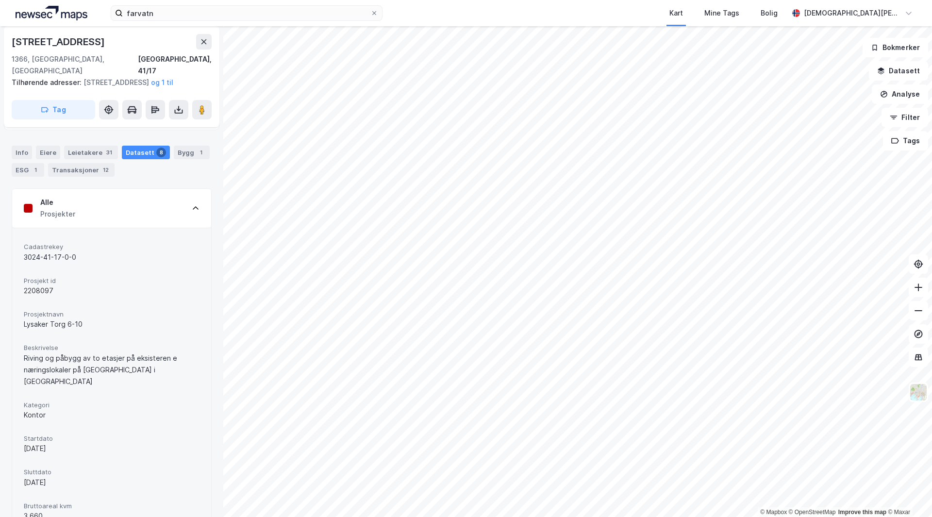
scroll to position [0, 0]
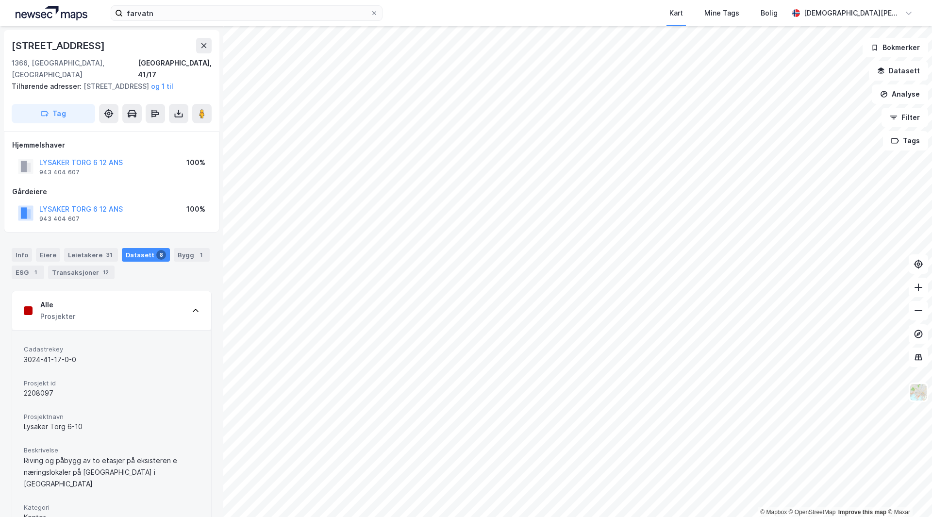
click at [81, 81] on div "Tilhørende adresser: Lysaker Torg 6, Lysaker Torg 8, Lysaker Torg 10 og 1 til" at bounding box center [108, 87] width 192 height 12
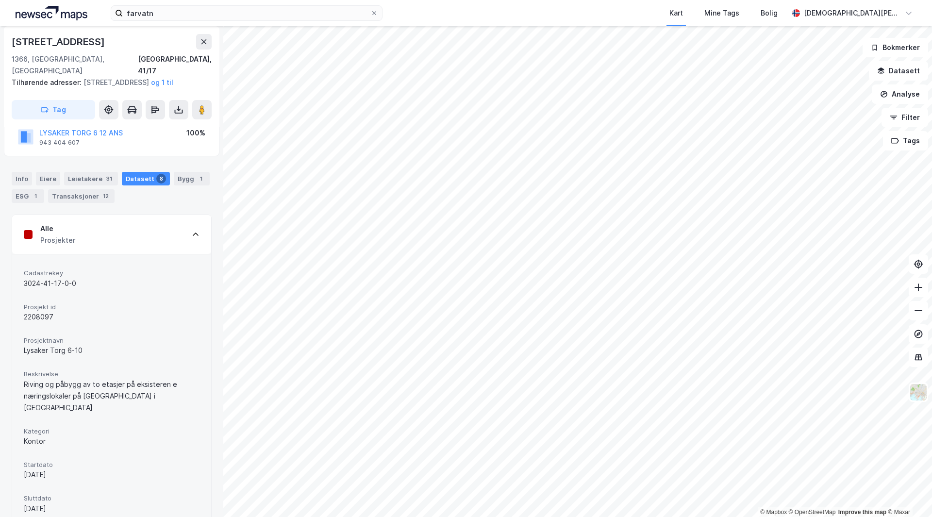
scroll to position [146, 0]
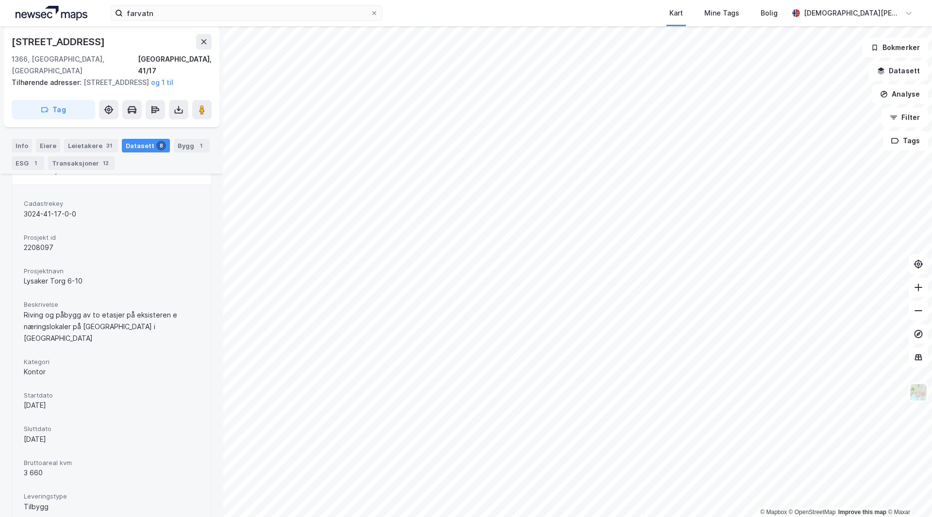
click at [79, 440] on div "Cadastrekey 3024-41-17-0-0 Prosjekt id 2208097 Prosjektnavn Lysaker Torg 6-10 B…" at bounding box center [112, 373] width 176 height 352
click at [63, 467] on div "3 660" at bounding box center [112, 473] width 176 height 12
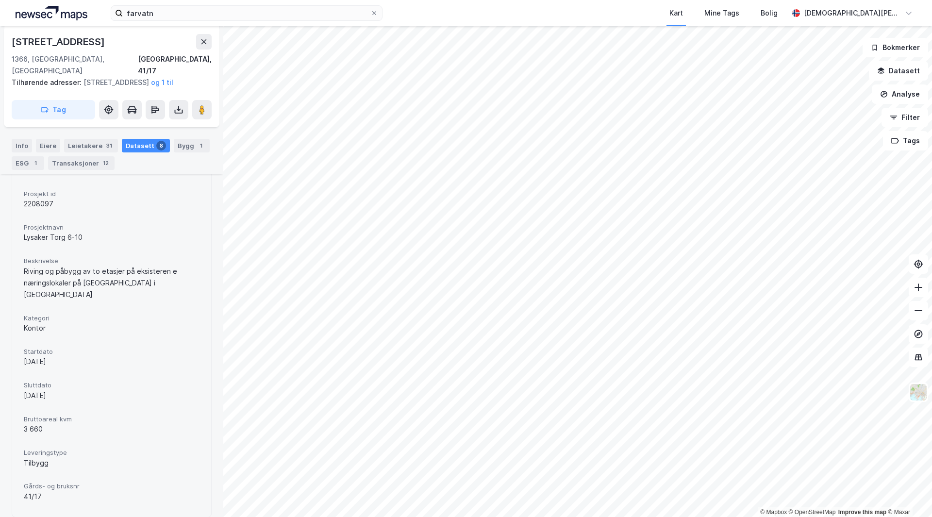
scroll to position [243, 0]
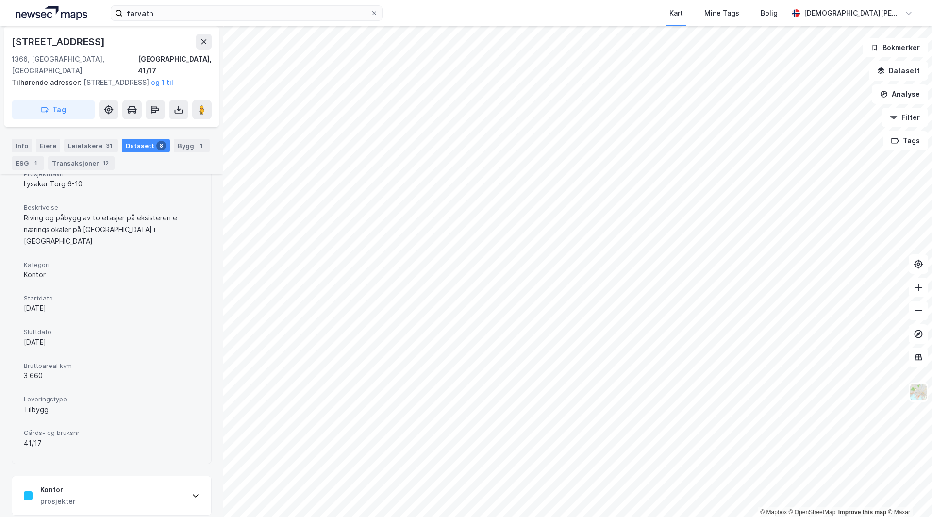
click at [79, 294] on span "Startdato" at bounding box center [112, 298] width 176 height 8
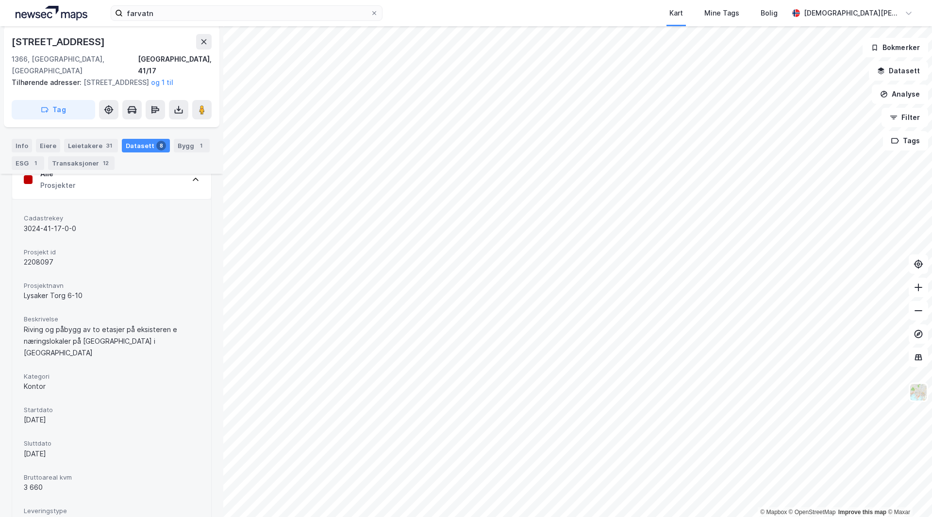
scroll to position [0, 0]
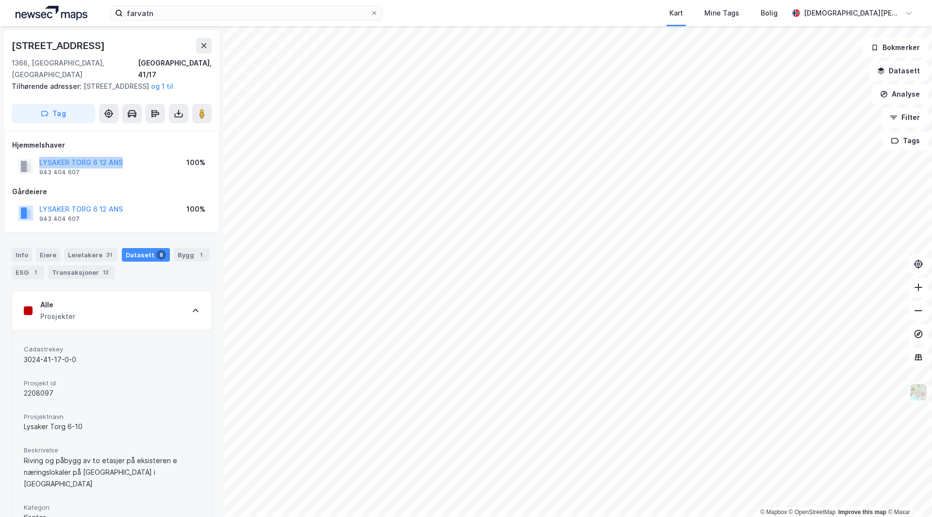
drag, startPoint x: 136, startPoint y: 160, endPoint x: 58, endPoint y: 151, distance: 78.8
click at [40, 158] on div "LYSAKER TORG 6 12 ANS 943 404 607 100%" at bounding box center [111, 166] width 199 height 23
click at [139, 190] on div "Gårdeiere" at bounding box center [111, 192] width 199 height 12
drag, startPoint x: 38, startPoint y: 161, endPoint x: 104, endPoint y: 167, distance: 65.8
click at [104, 167] on div "LYSAKER TORG 6 12 ANS 943 404 607" at bounding box center [70, 166] width 105 height 19
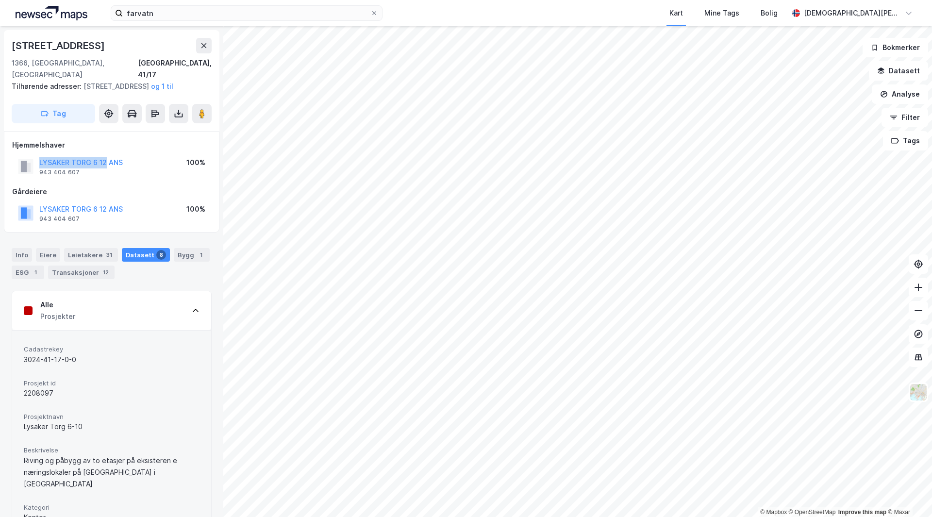
copy button "LYSAKER TORG 6 12"
click at [95, 273] on div "Transaksjoner 12" at bounding box center [81, 273] width 67 height 14
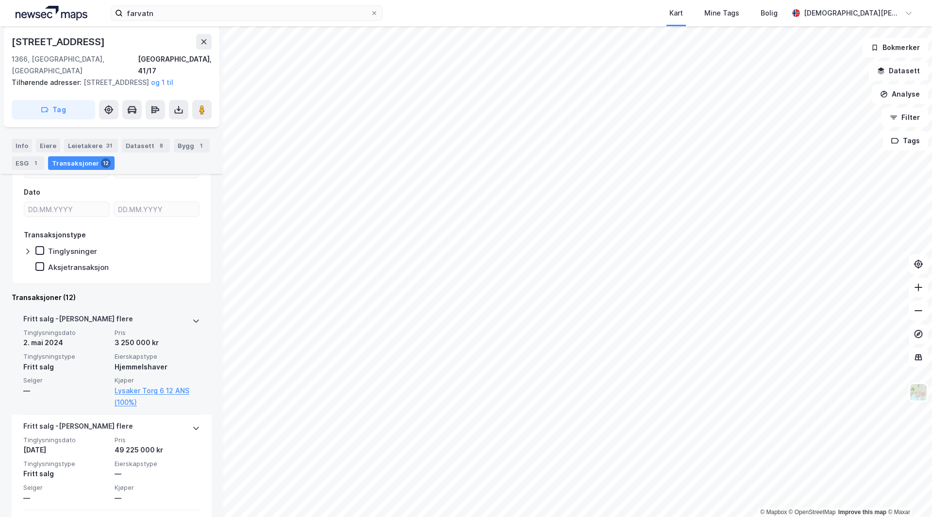
scroll to position [214, 0]
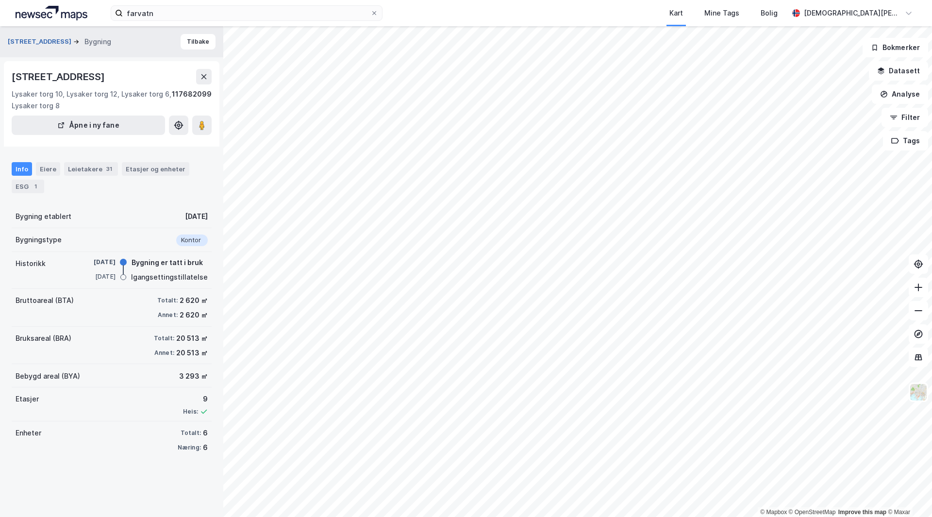
click at [24, 40] on button "Strandveien 7" at bounding box center [41, 42] width 66 height 10
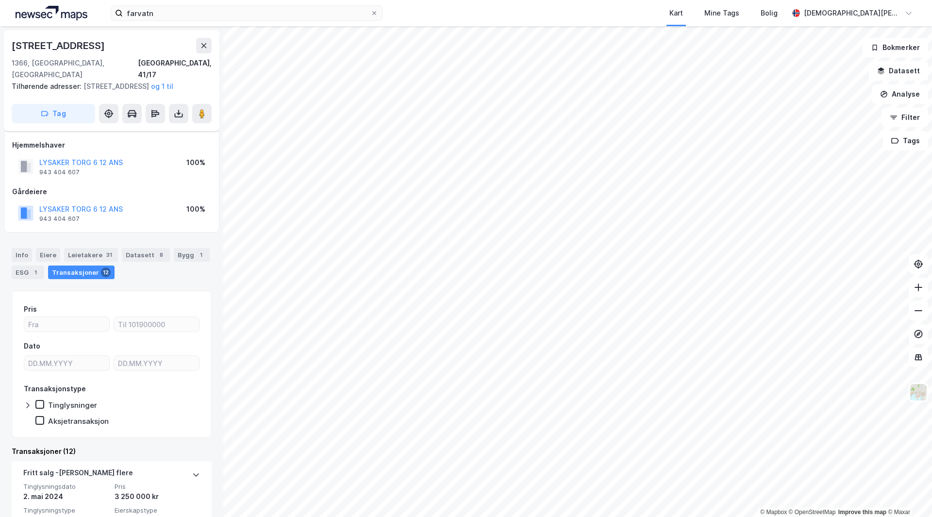
scroll to position [49, 0]
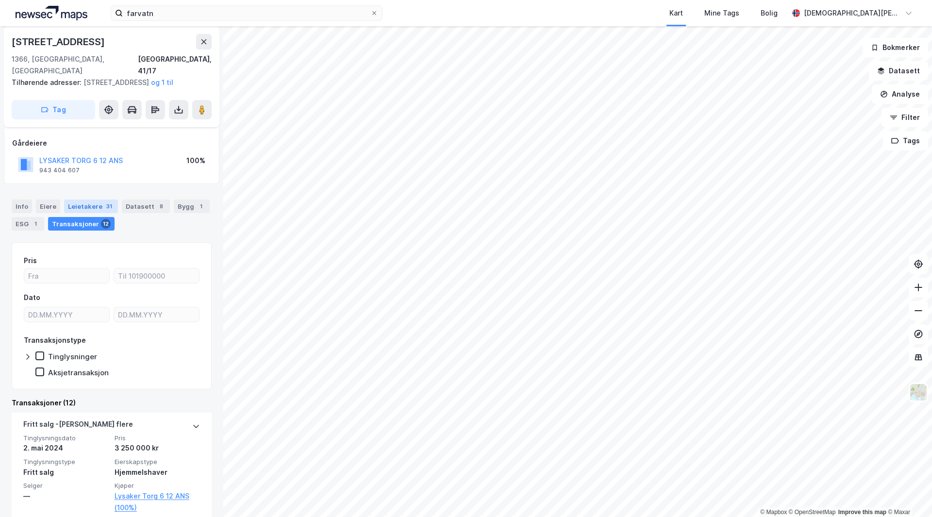
click at [79, 208] on div "Leietakere 31" at bounding box center [91, 207] width 54 height 14
